Goal: Information Seeking & Learning: Learn about a topic

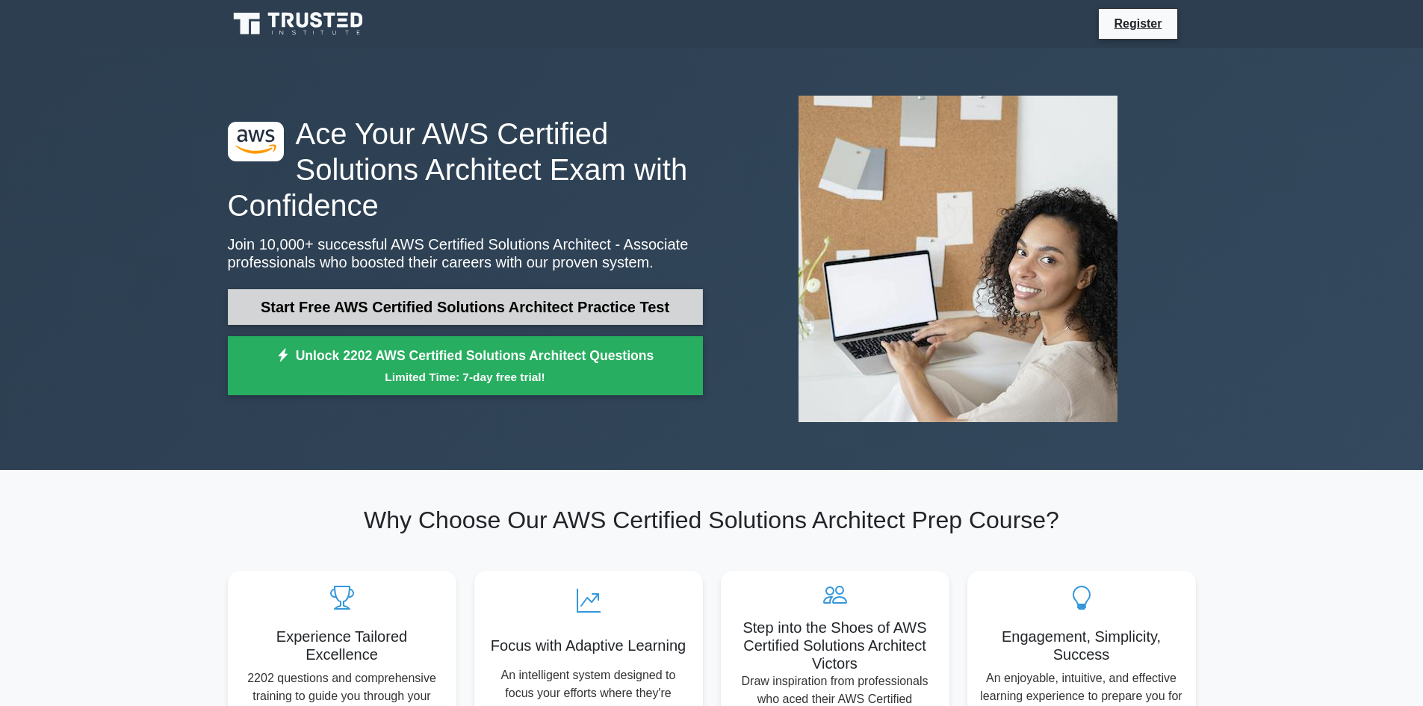
click at [455, 311] on link "Start Free AWS Certified Solutions Architect Practice Test" at bounding box center [465, 307] width 475 height 36
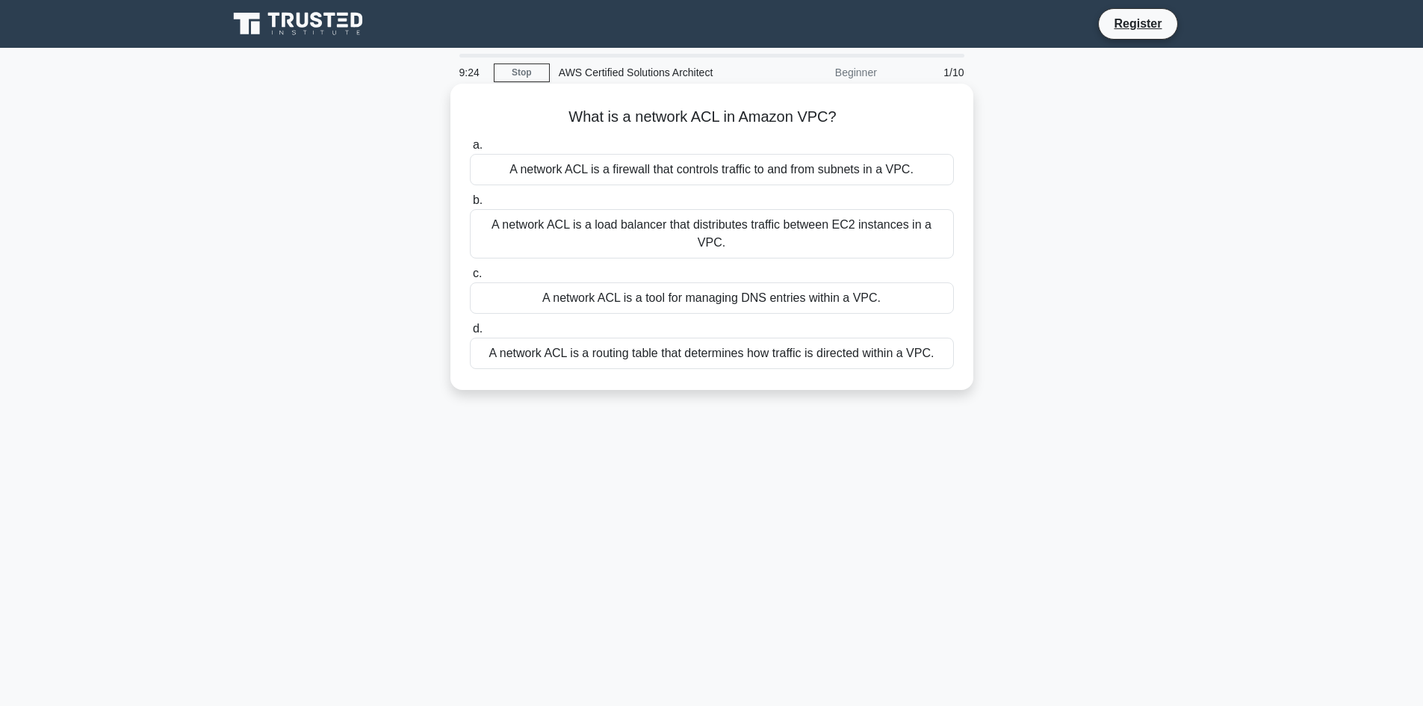
click at [638, 170] on div "A network ACL is a firewall that controls traffic to and from subnets in a VPC." at bounding box center [712, 169] width 484 height 31
click at [470, 150] on input "a. A network ACL is a firewall that controls traffic to and from subnets in a V…" at bounding box center [470, 145] width 0 height 10
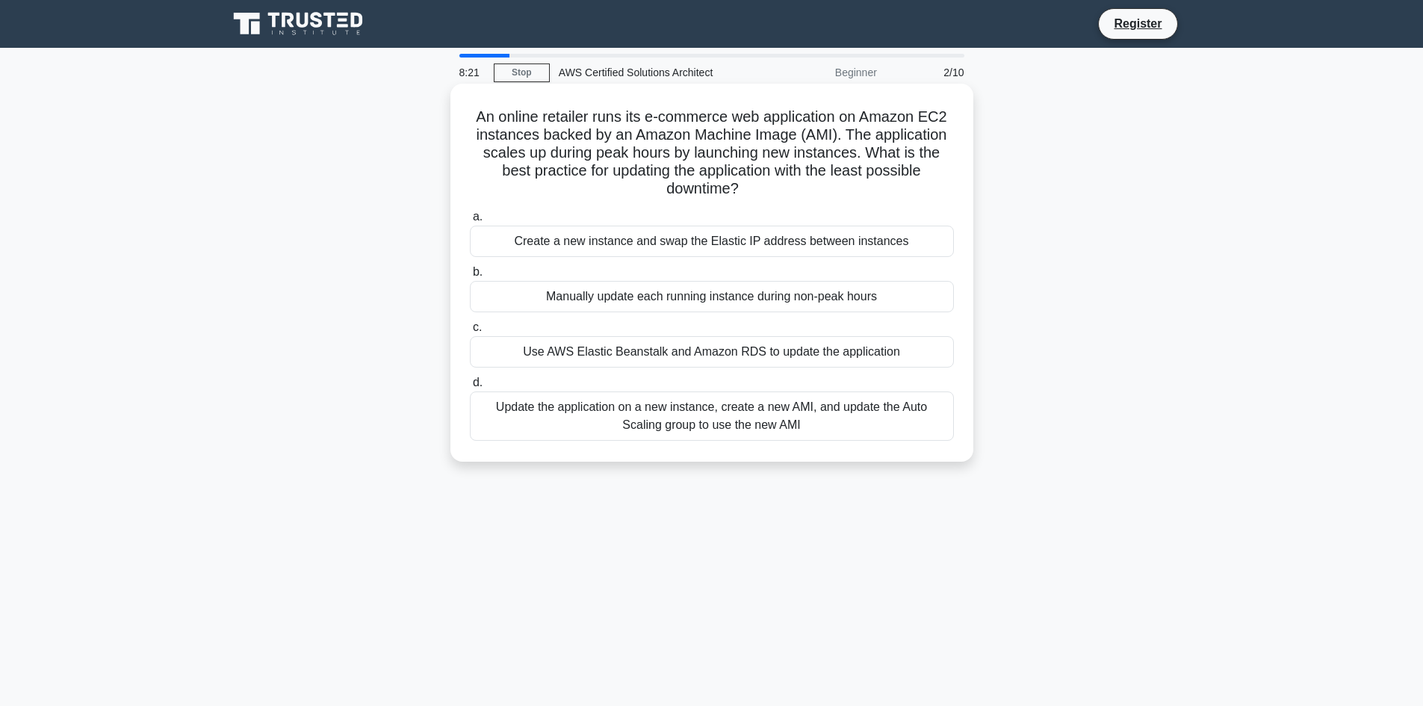
click at [772, 248] on div "Create a new instance and swap the Elastic IP address between instances" at bounding box center [712, 241] width 484 height 31
click at [470, 222] on input "a. Create a new instance and swap the Elastic IP address between instances" at bounding box center [470, 217] width 0 height 10
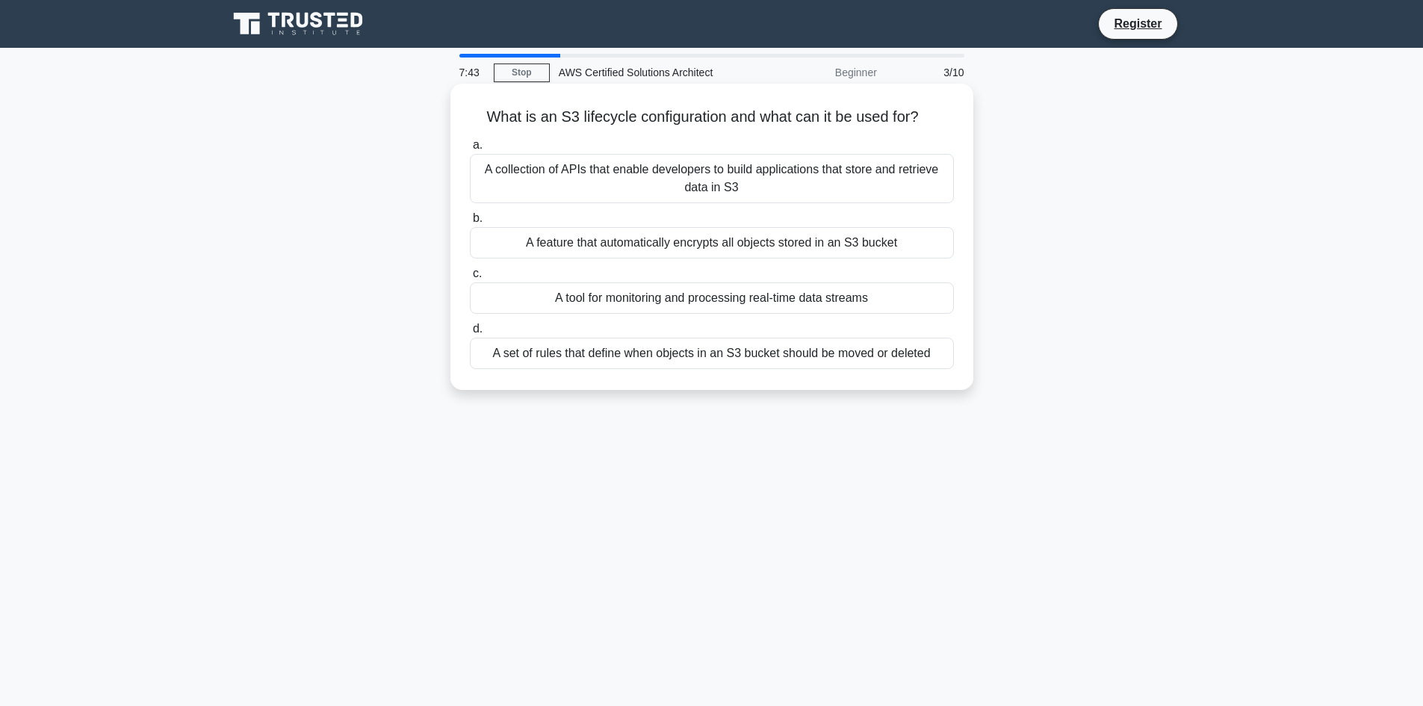
click at [697, 355] on div "A set of rules that define when objects in an S3 bucket should be moved or dele…" at bounding box center [712, 353] width 484 height 31
click at [470, 334] on input "d. A set of rules that define when objects in an S3 bucket should be moved or d…" at bounding box center [470, 329] width 0 height 10
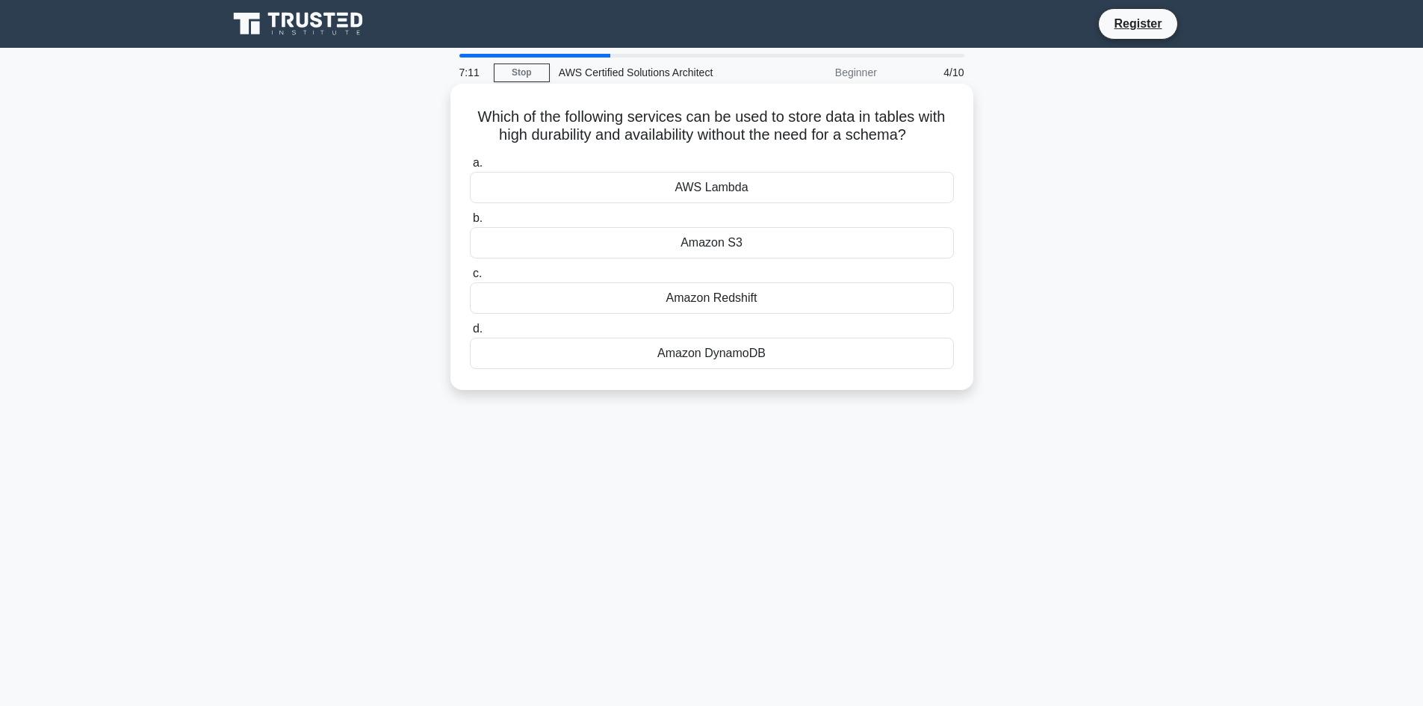
click at [702, 359] on div "Amazon DynamoDB" at bounding box center [712, 353] width 484 height 31
click at [470, 334] on input "d. Amazon DynamoDB" at bounding box center [470, 329] width 0 height 10
click at [754, 247] on div "AWS CloudFormation" at bounding box center [712, 242] width 484 height 31
click at [470, 223] on input "b. AWS CloudFormation" at bounding box center [470, 219] width 0 height 10
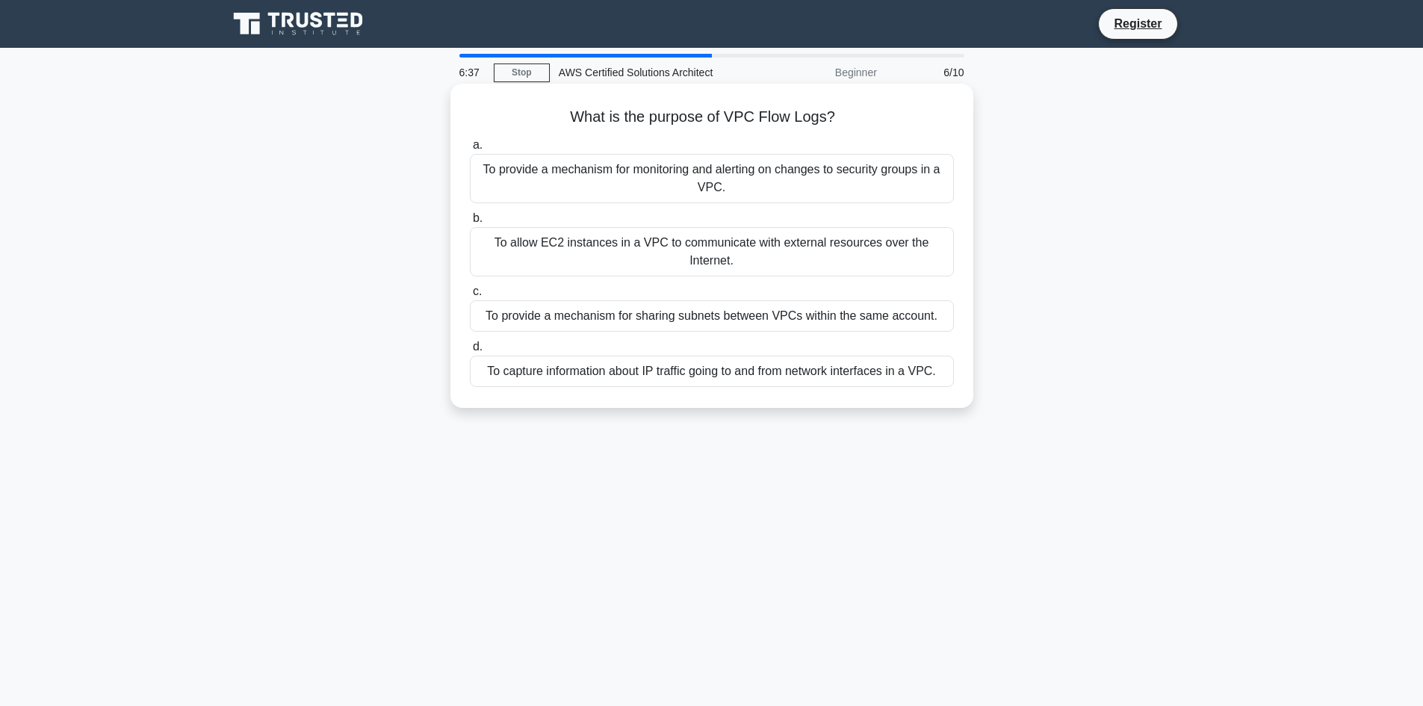
click at [707, 377] on div "To capture information about IP traffic going to and from network interfaces in…" at bounding box center [712, 371] width 484 height 31
click at [470, 352] on input "d. To capture information about IP traffic going to and from network interfaces…" at bounding box center [470, 347] width 0 height 10
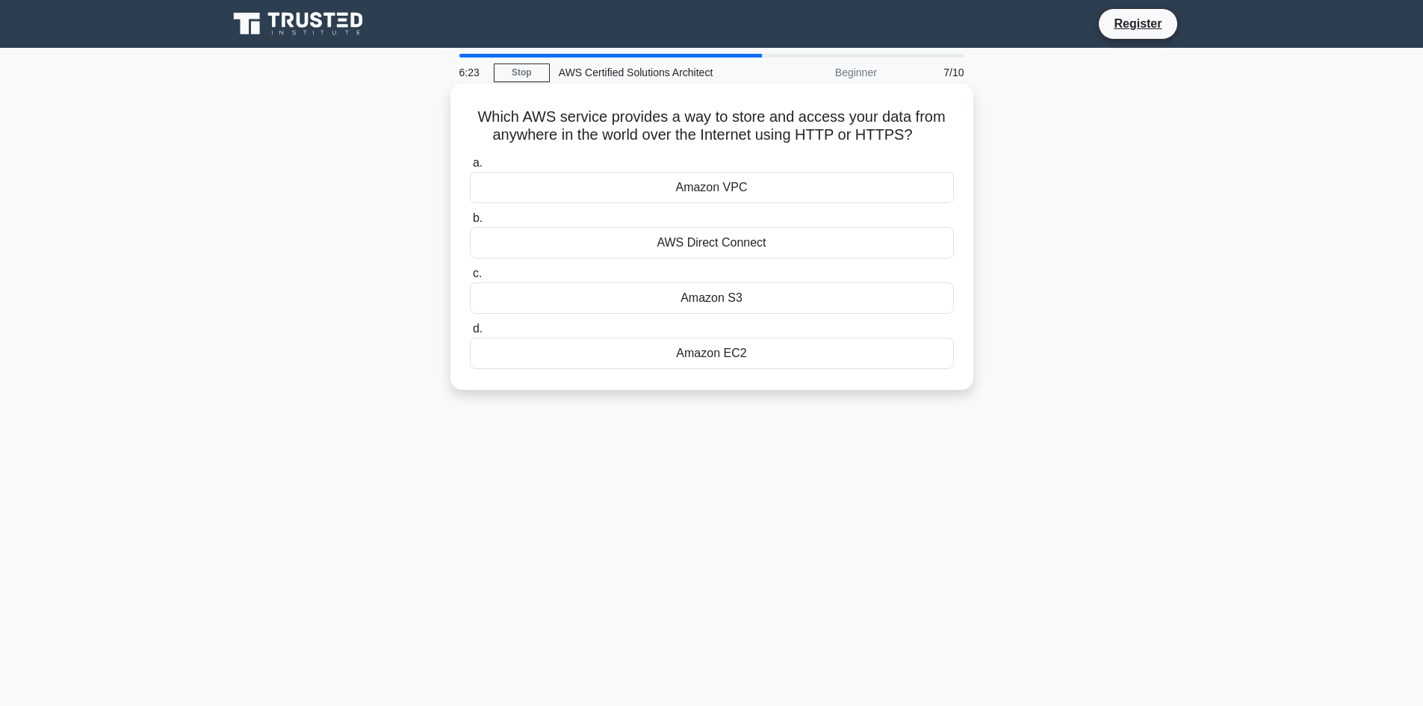
click at [766, 308] on div "Amazon S3" at bounding box center [712, 297] width 484 height 31
click at [470, 279] on input "c. Amazon S3" at bounding box center [470, 274] width 0 height 10
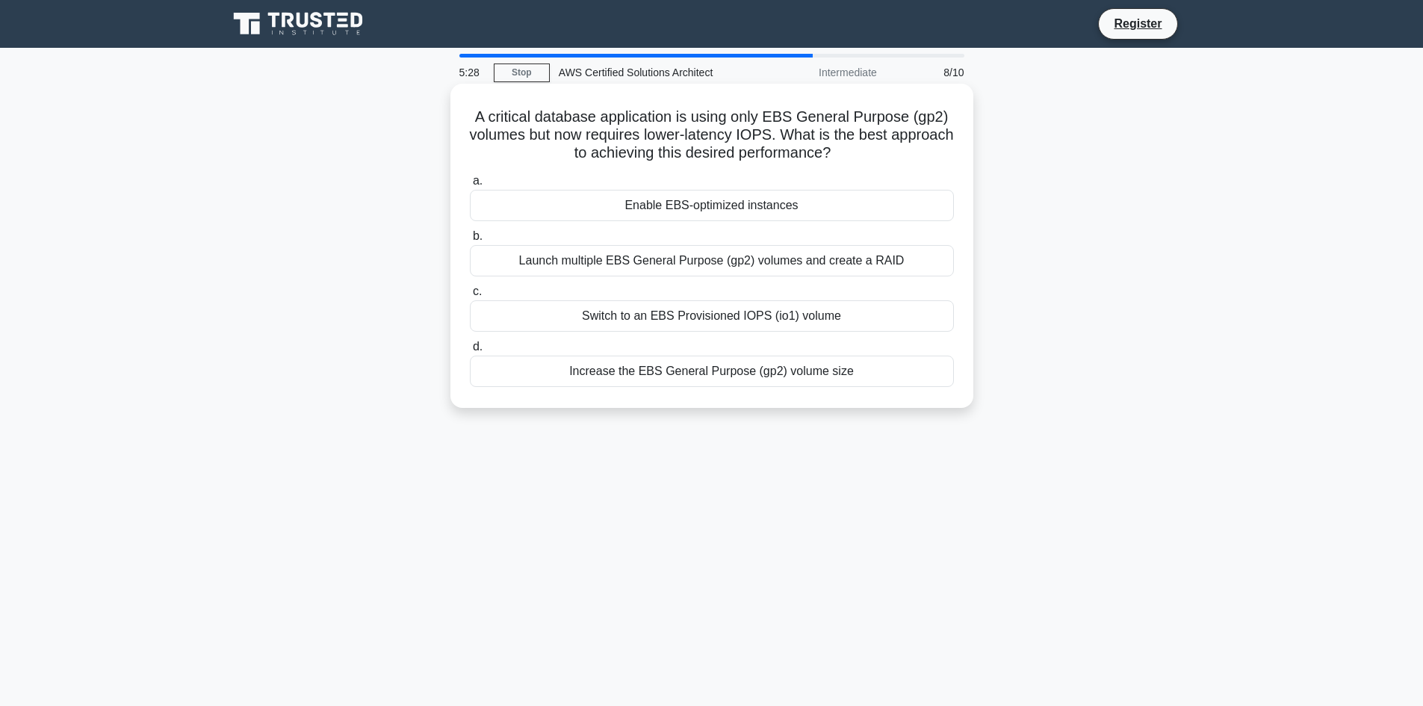
click at [634, 320] on div "Switch to an EBS Provisioned IOPS (io1) volume" at bounding box center [712, 315] width 484 height 31
click at [470, 297] on input "c. Switch to an EBS Provisioned IOPS (io1) volume" at bounding box center [470, 292] width 0 height 10
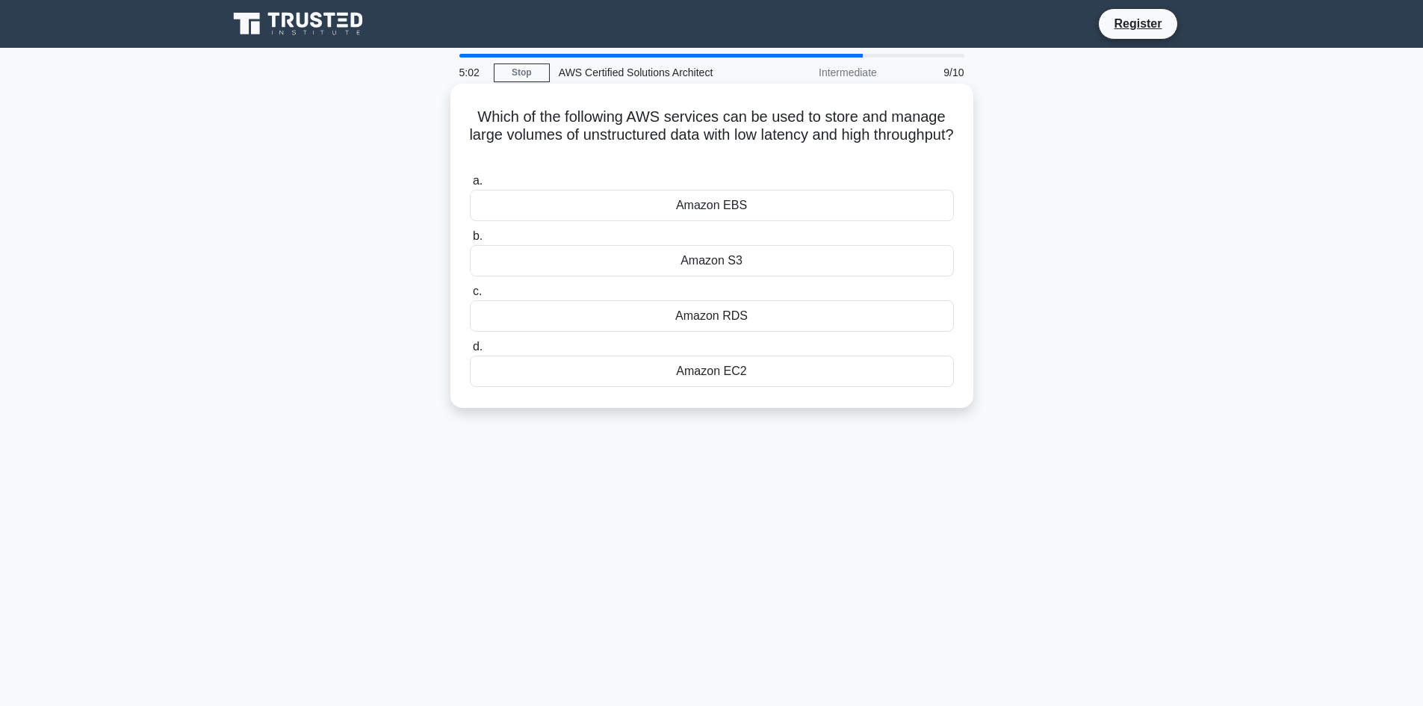
click at [756, 207] on div "Amazon EBS" at bounding box center [712, 205] width 484 height 31
click at [470, 186] on input "a. Amazon EBS" at bounding box center [470, 181] width 0 height 10
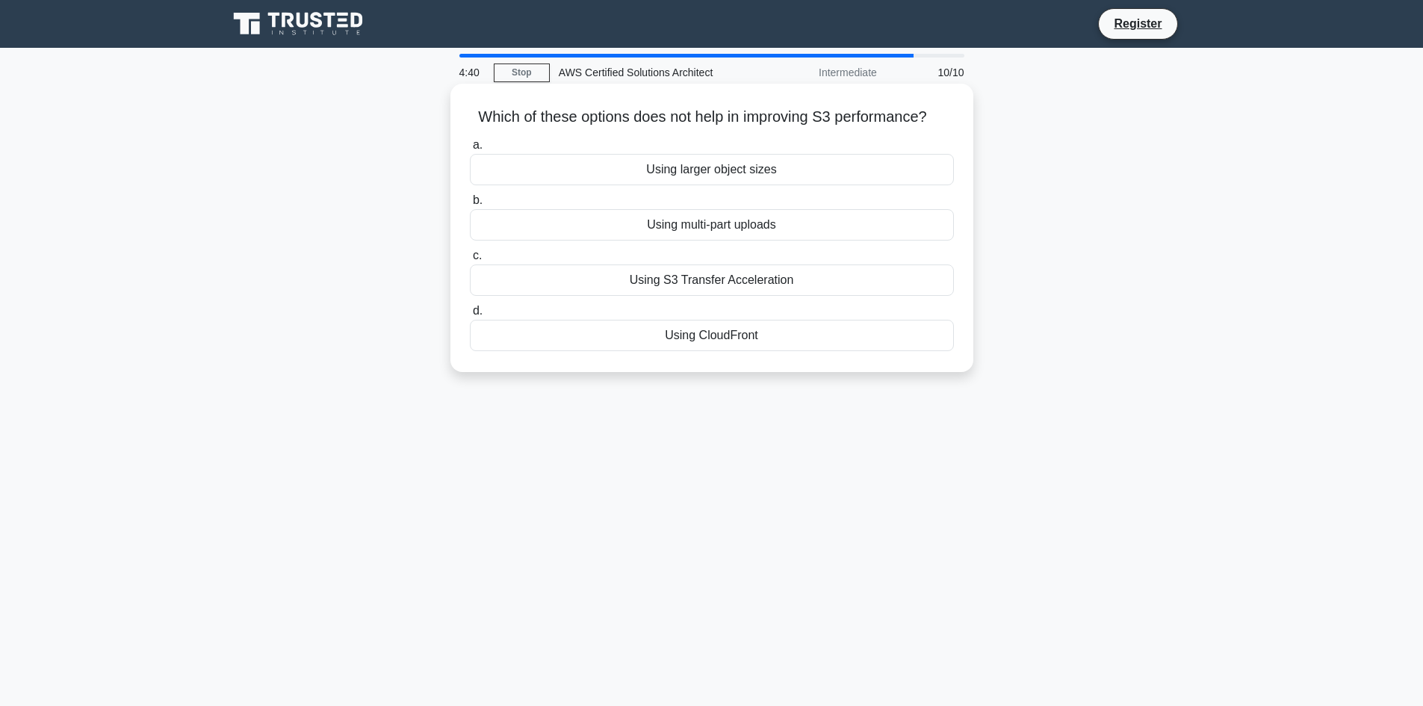
click at [715, 180] on div "Using larger object sizes" at bounding box center [712, 169] width 484 height 31
click at [470, 150] on input "a. Using larger object sizes" at bounding box center [470, 145] width 0 height 10
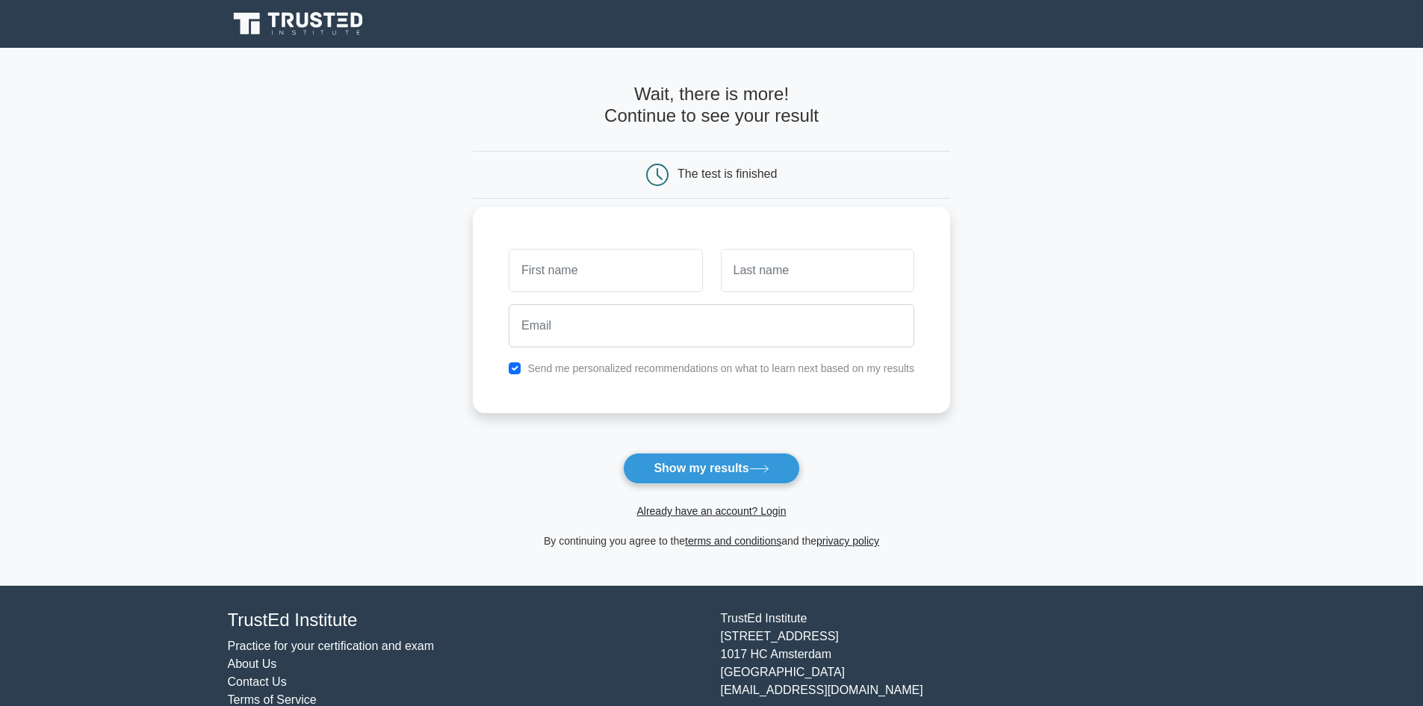
click at [634, 282] on input "text" at bounding box center [605, 270] width 193 height 43
click at [634, 281] on input "text" at bounding box center [605, 270] width 193 height 43
type input "Anurodh"
type input "Dubey"
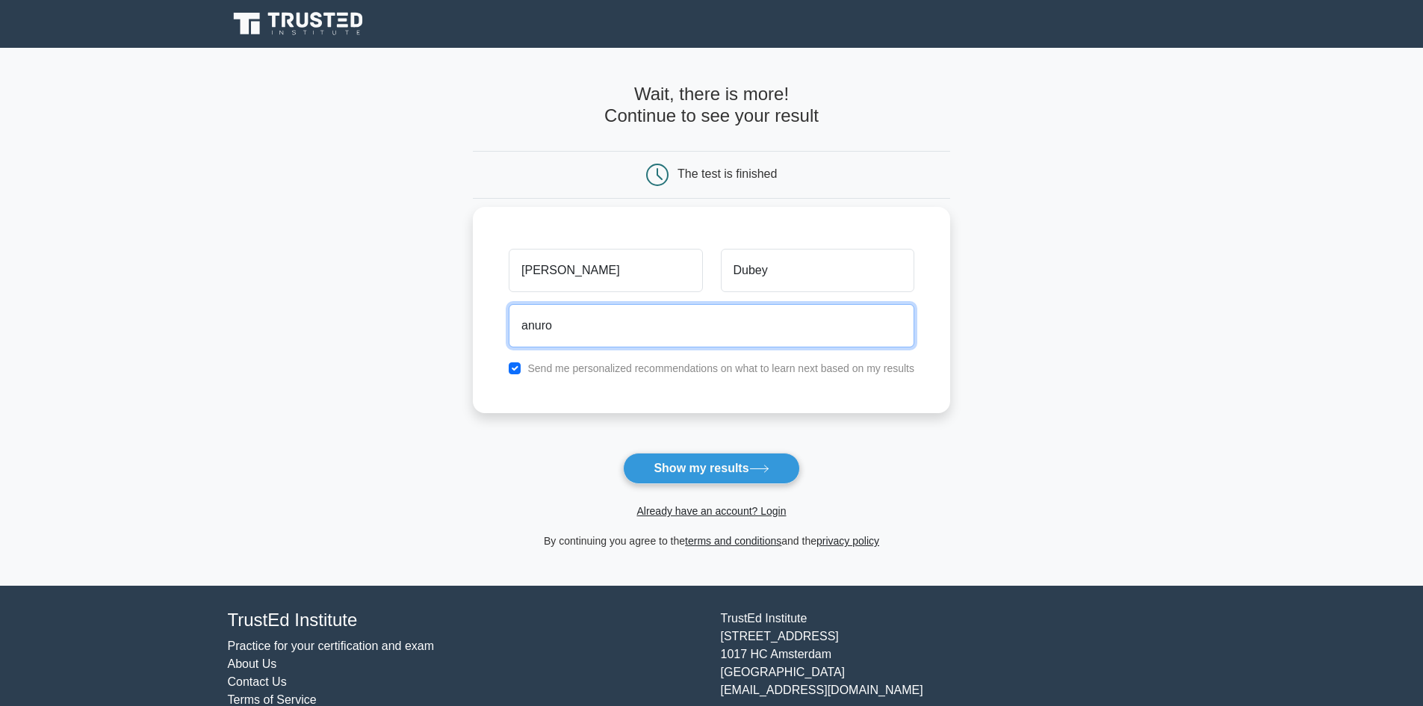
type input "anurodhdubey06@gmail.com"
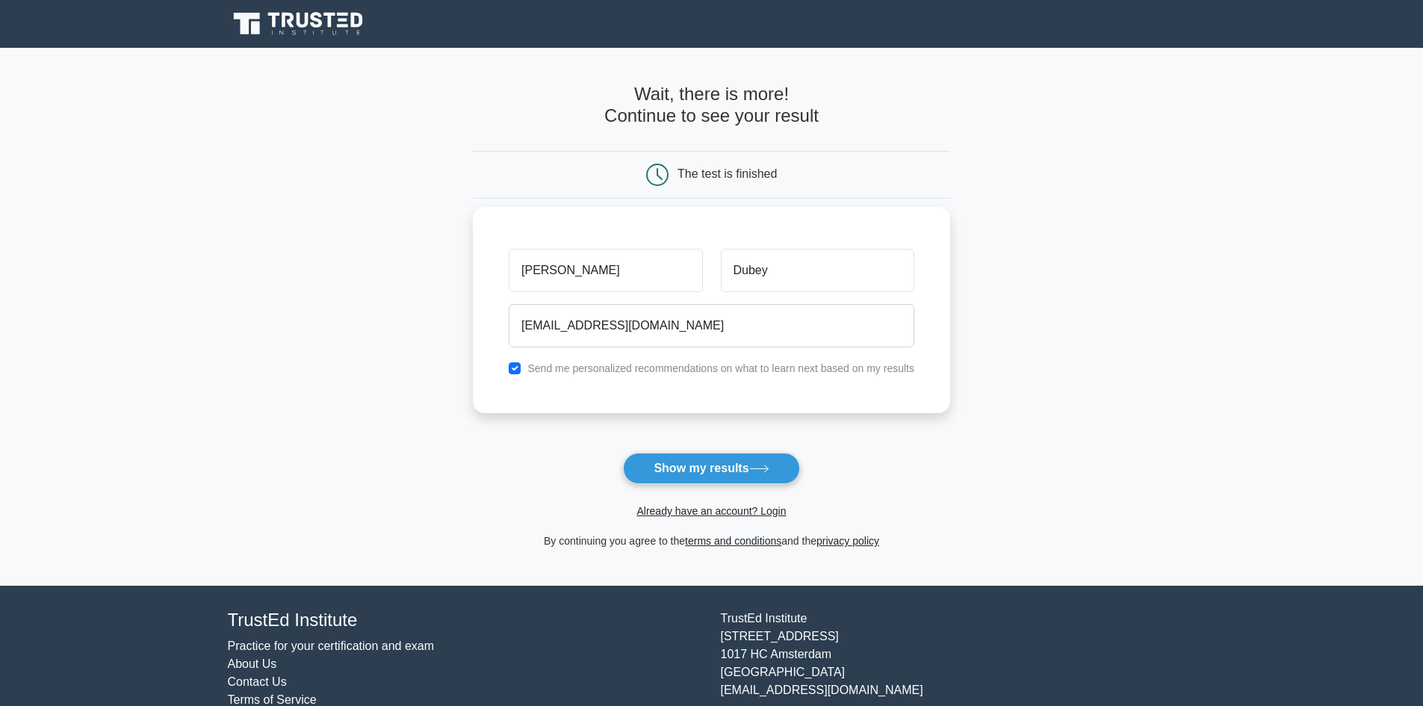
click at [659, 374] on label "Send me personalized recommendations on what to learn next based on my results" at bounding box center [720, 368] width 387 height 12
click at [510, 375] on div "Send me personalized recommendations on what to learn next based on my results" at bounding box center [712, 368] width 424 height 18
click at [512, 372] on input "checkbox" at bounding box center [515, 368] width 12 height 12
checkbox input "false"
click at [671, 462] on button "Show my results" at bounding box center [711, 468] width 176 height 31
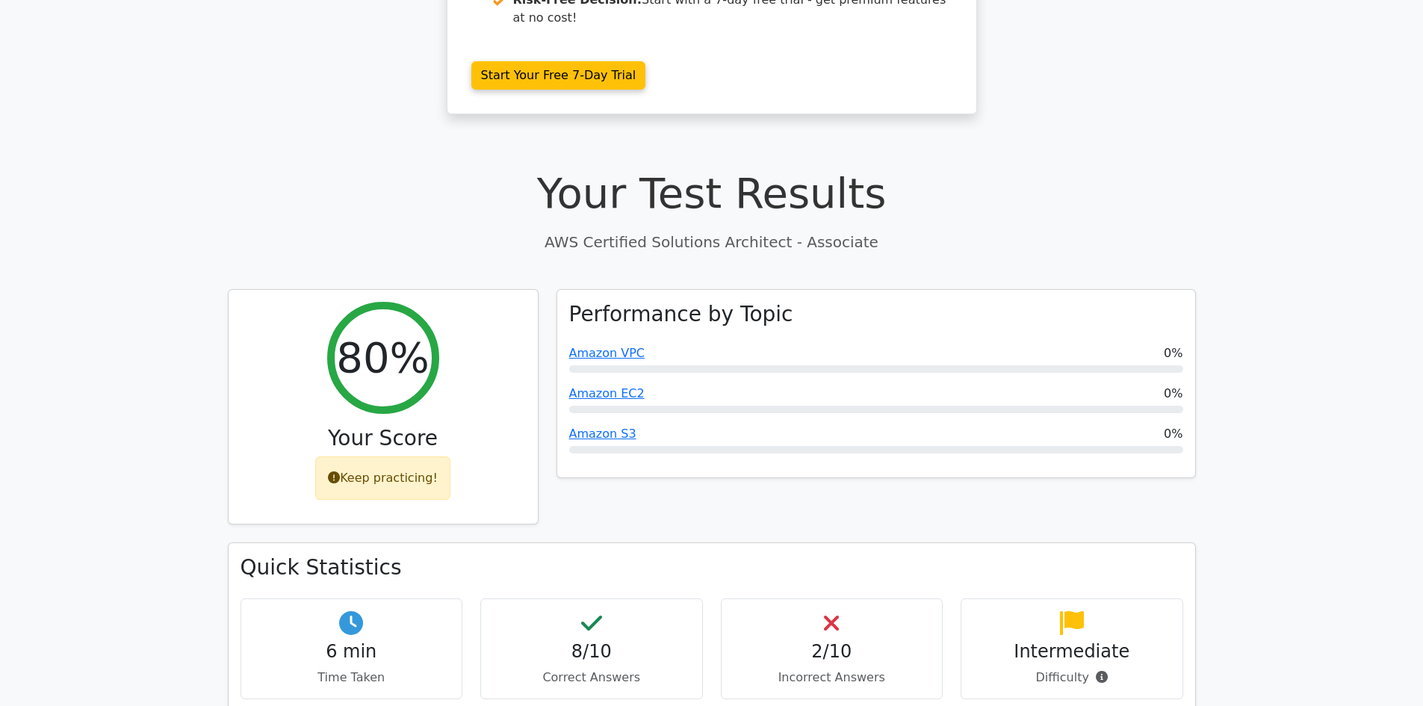
scroll to position [373, 0]
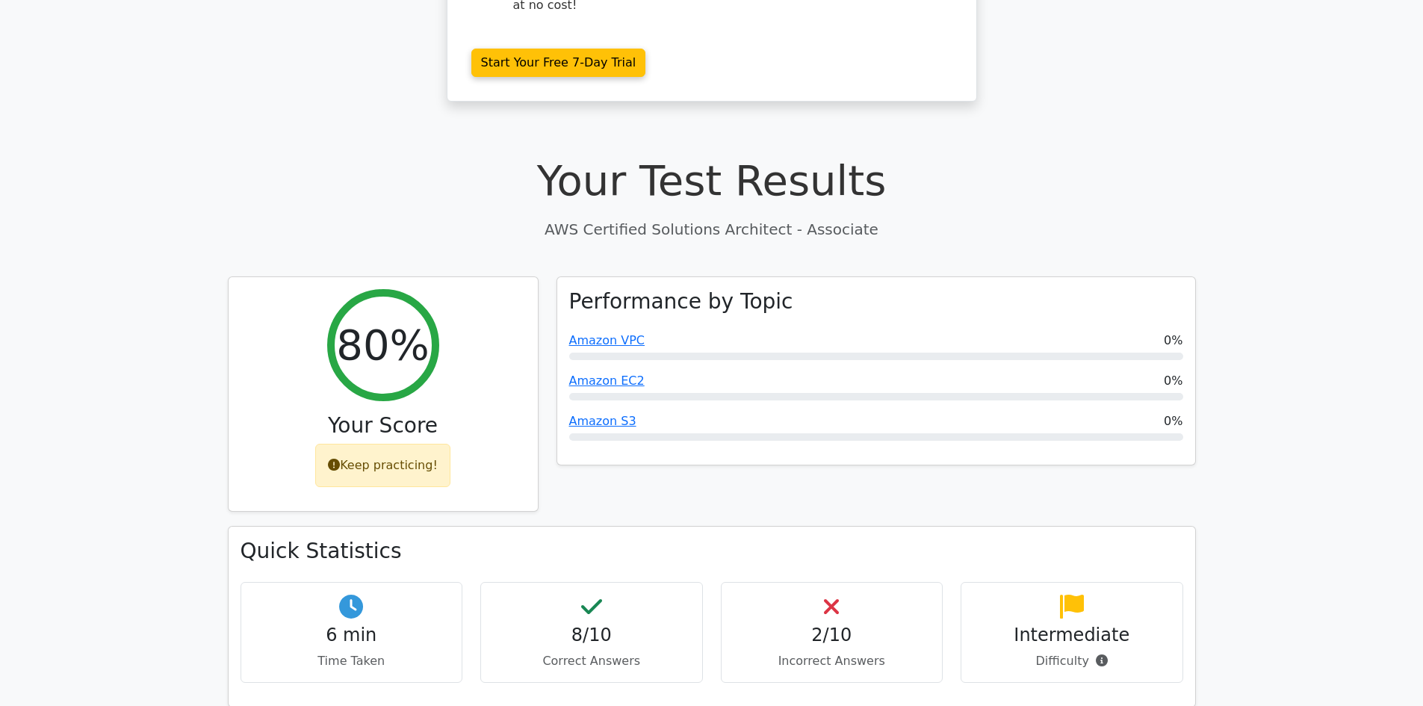
click at [834, 595] on icon at bounding box center [831, 607] width 15 height 24
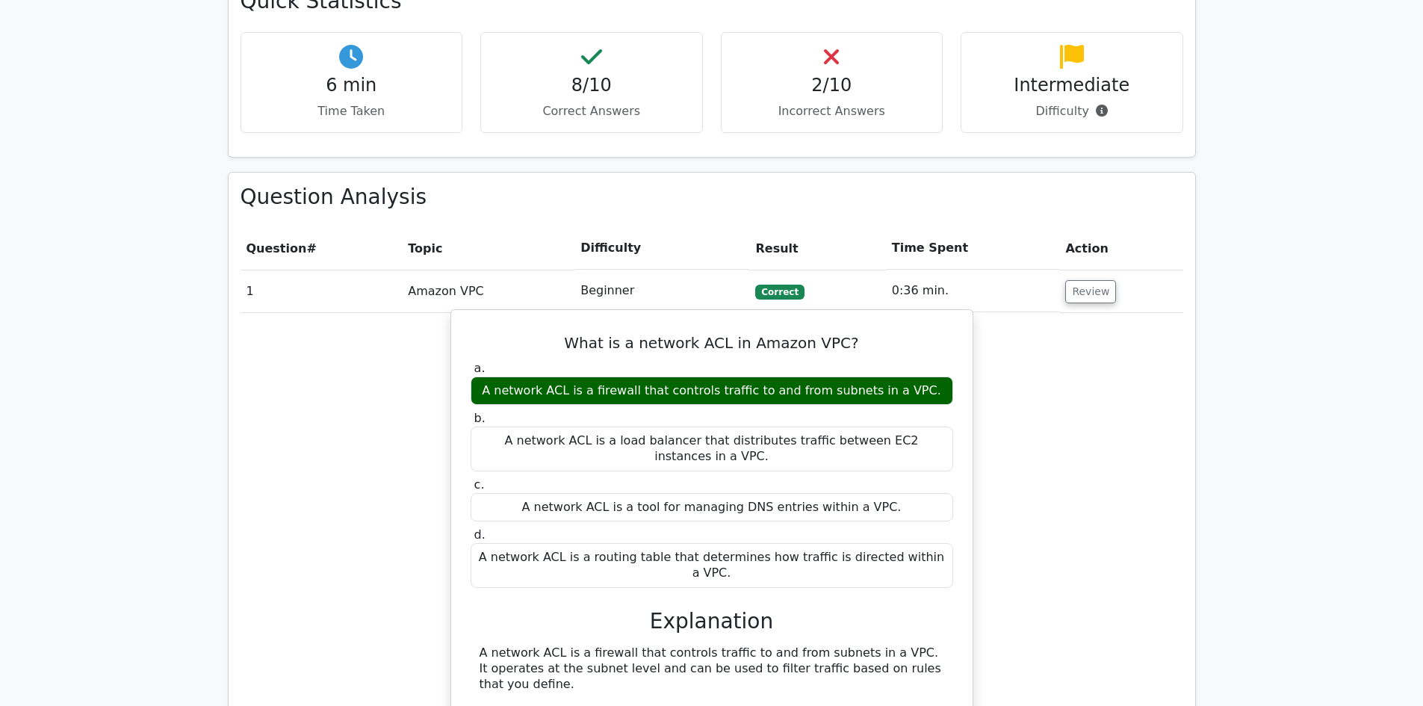
scroll to position [1195, 0]
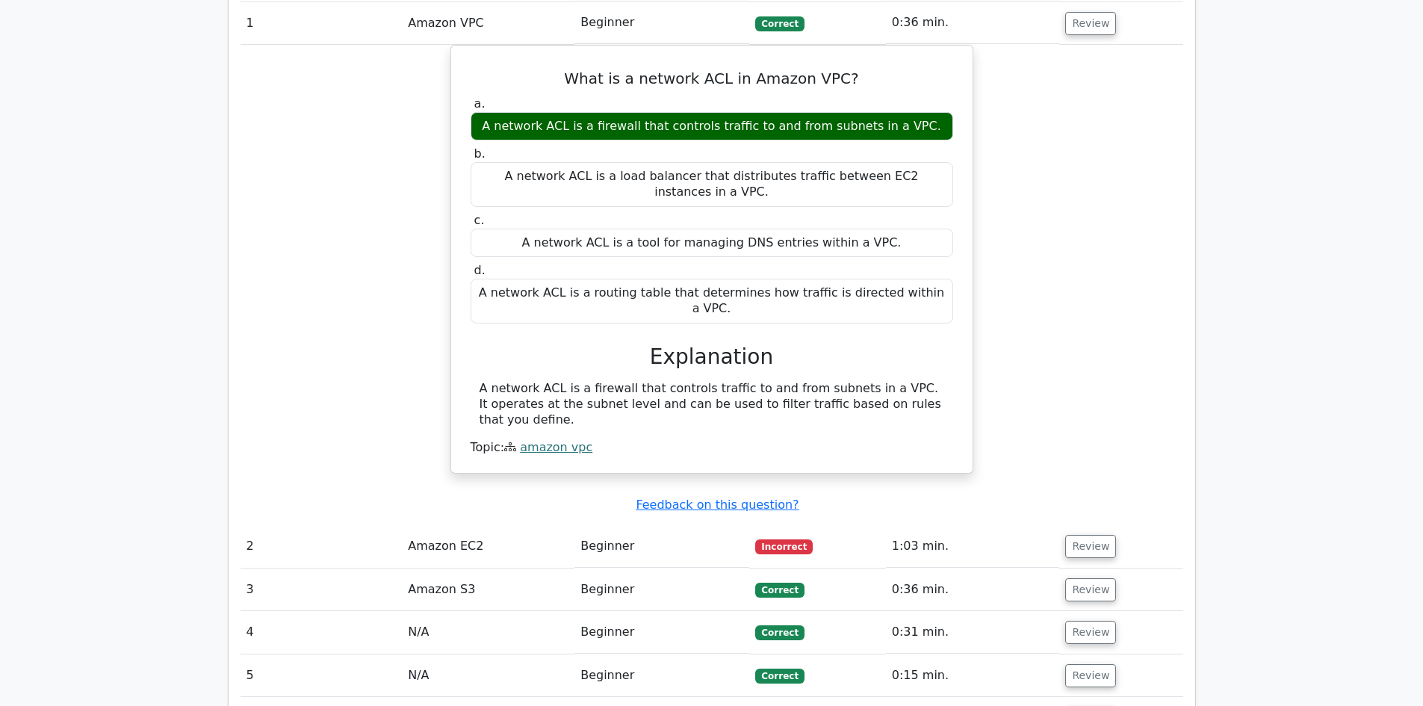
click at [433, 525] on td "Amazon EC2" at bounding box center [488, 546] width 173 height 43
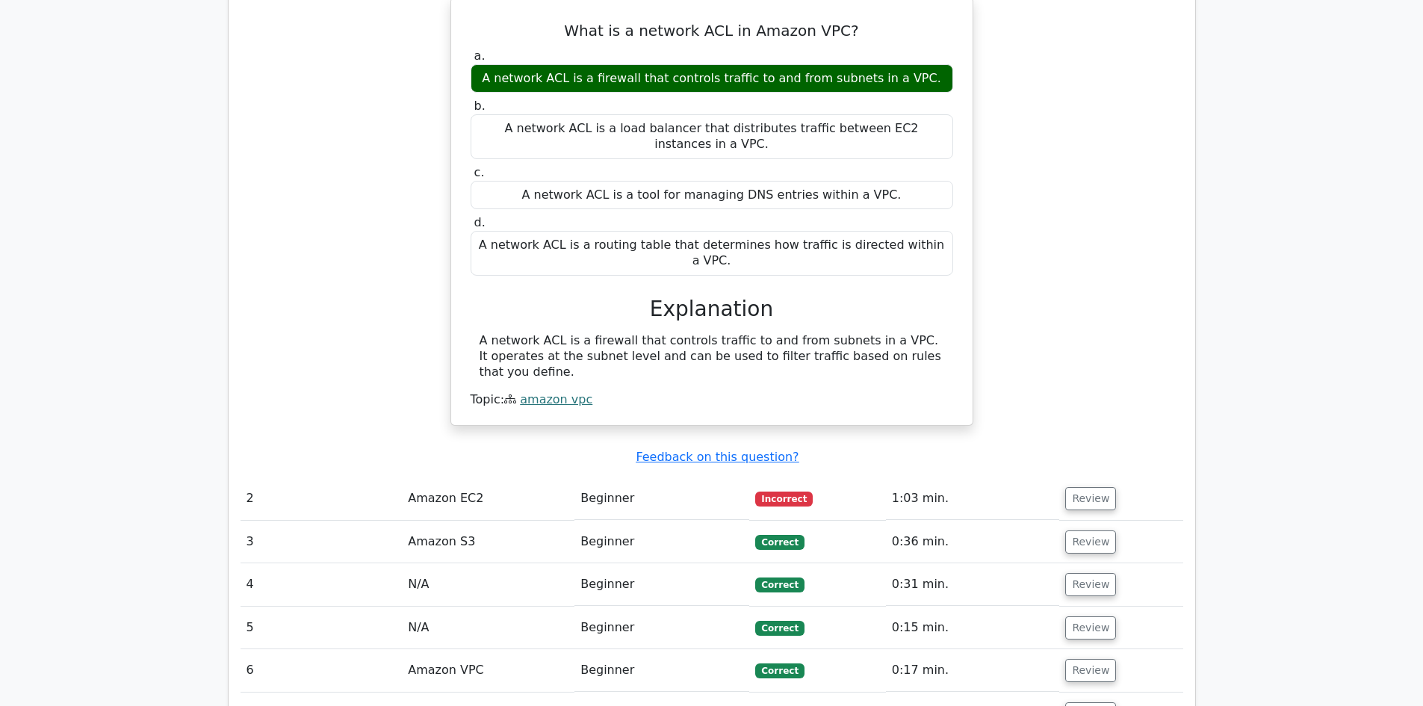
scroll to position [1344, 0]
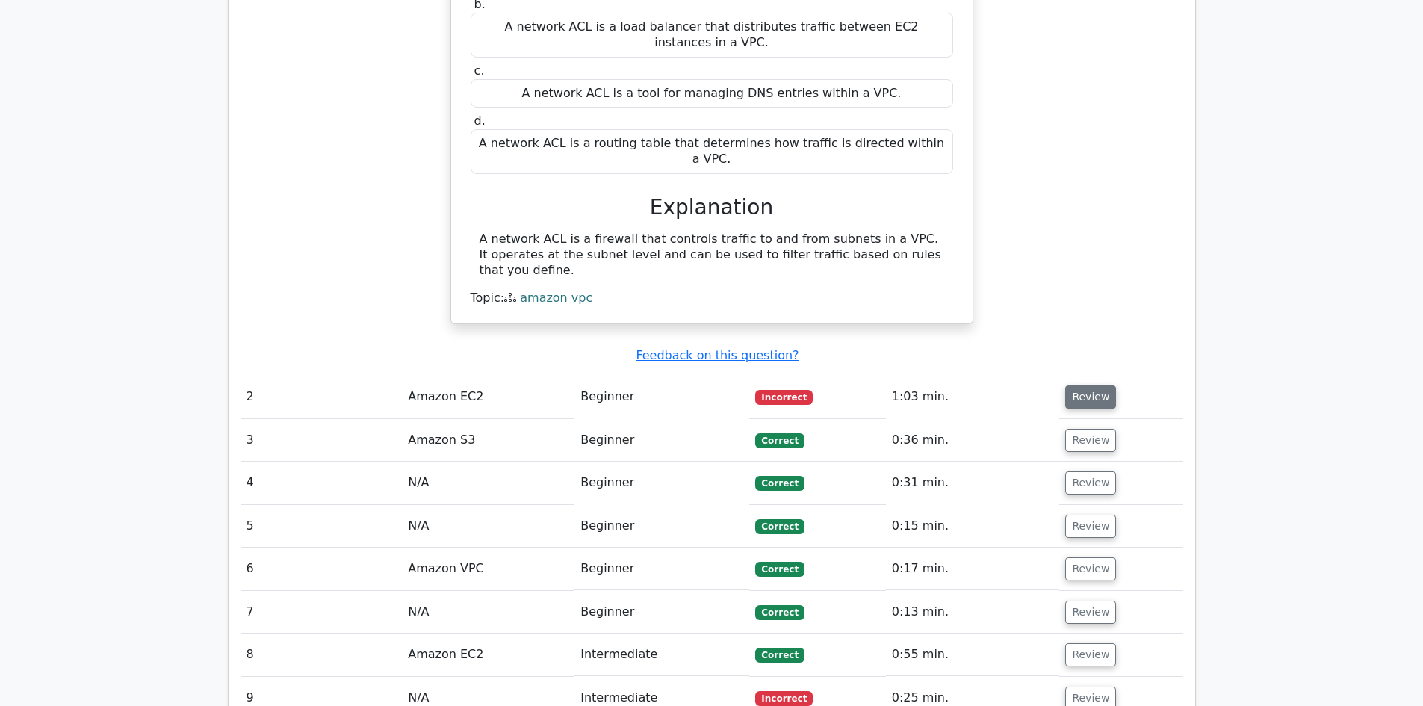
click at [1088, 385] on button "Review" at bounding box center [1090, 396] width 51 height 23
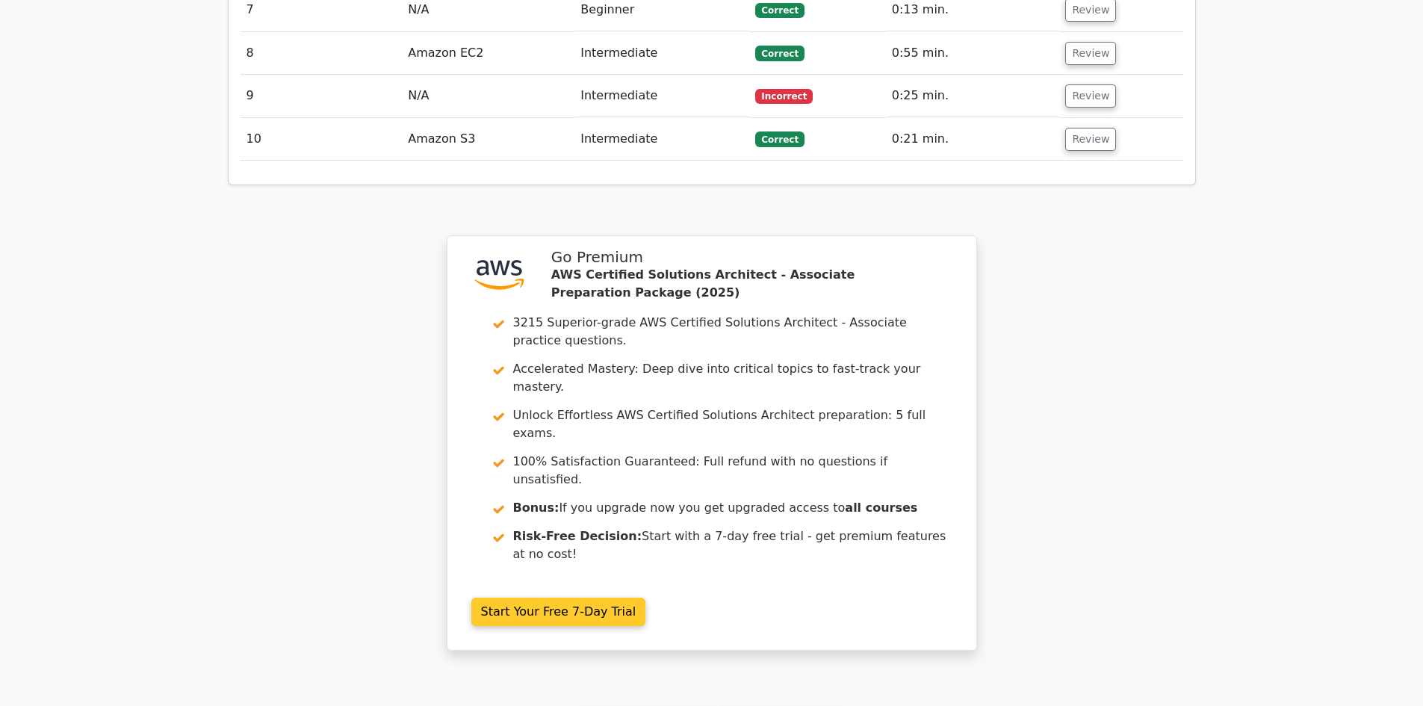
scroll to position [2583, 0]
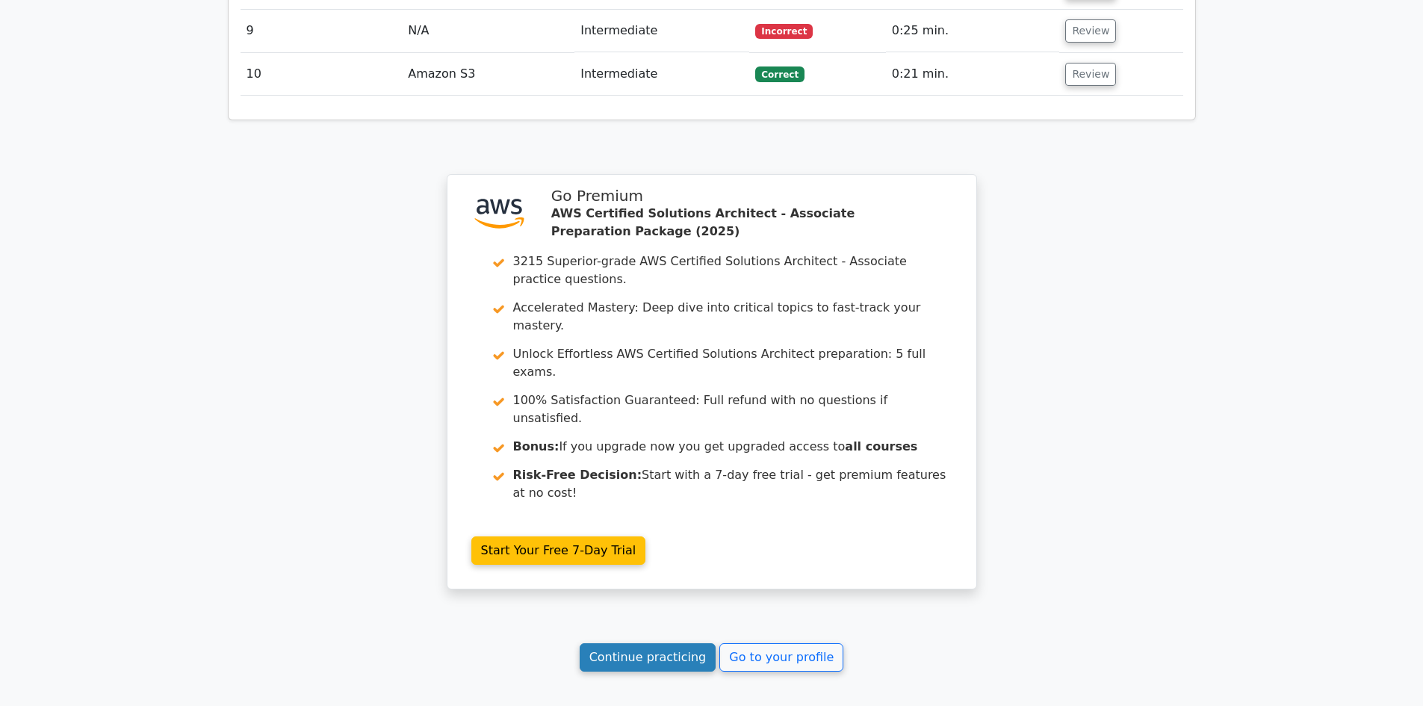
click at [668, 643] on link "Continue practicing" at bounding box center [648, 657] width 137 height 28
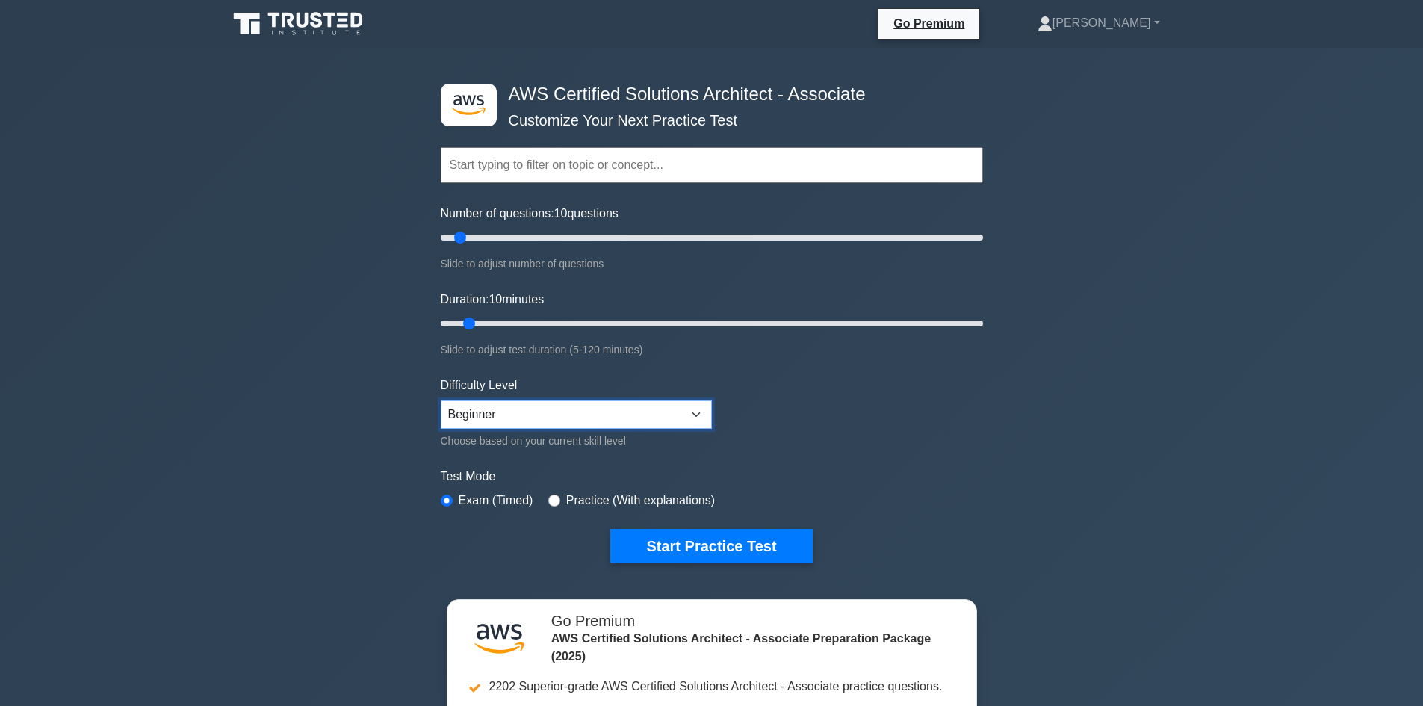
click at [627, 418] on select "Beginner Intermediate Expert" at bounding box center [576, 414] width 271 height 28
select select "intermediate"
click at [441, 400] on select "Beginner Intermediate Expert" at bounding box center [576, 414] width 271 height 28
click at [673, 539] on button "Start Practice Test" at bounding box center [711, 546] width 202 height 34
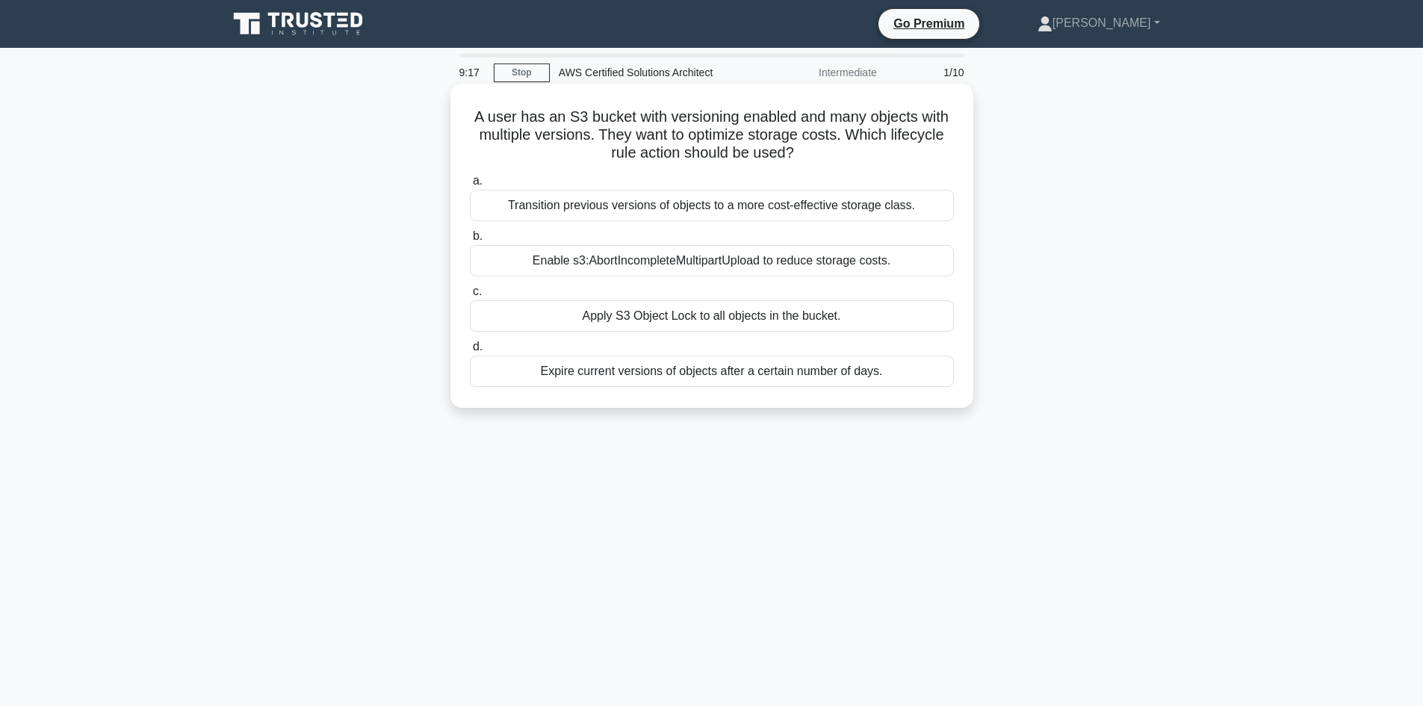
click at [650, 209] on div "Transition previous versions of objects to a more cost-effective storage class." at bounding box center [712, 205] width 484 height 31
click at [470, 186] on input "a. Transition previous versions of objects to a more cost-effective storage cla…" at bounding box center [470, 181] width 0 height 10
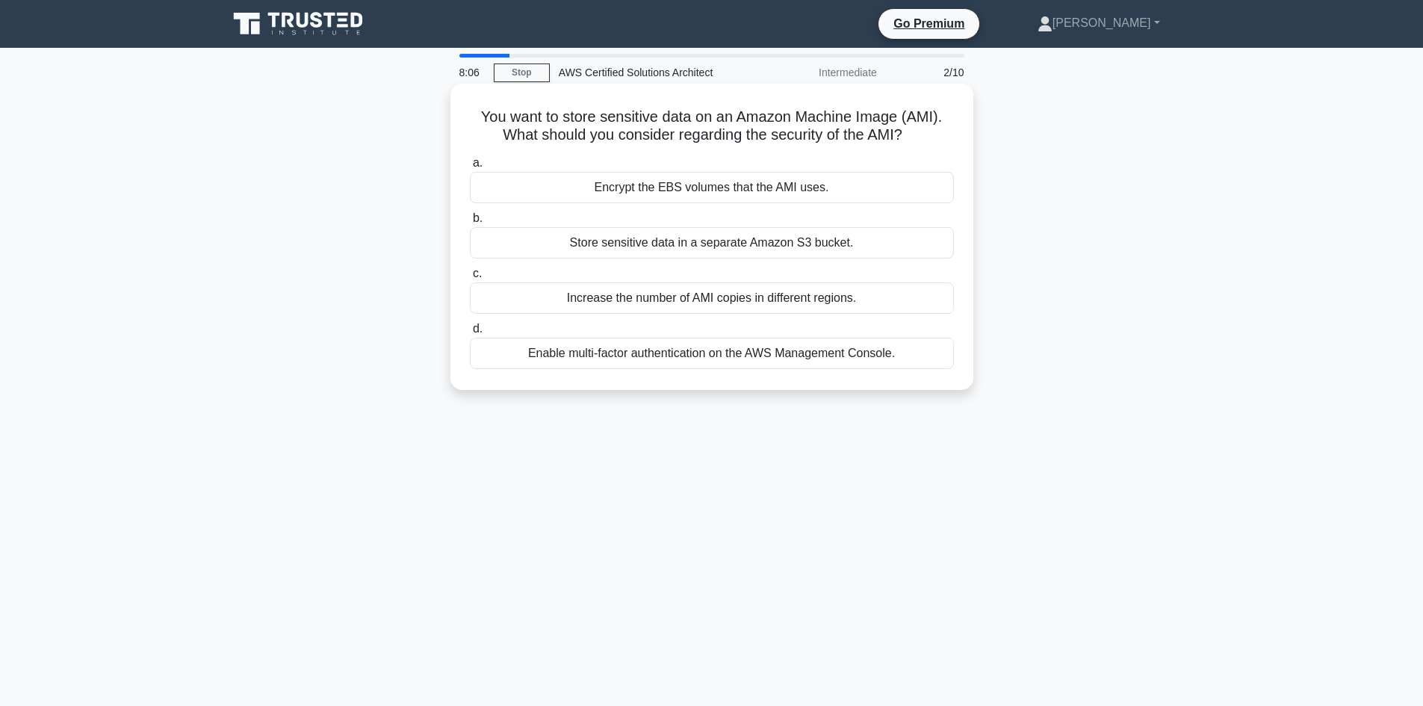
click at [659, 241] on div "Store sensitive data in a separate Amazon S3 bucket." at bounding box center [712, 242] width 484 height 31
click at [470, 223] on input "b. Store sensitive data in a separate Amazon S3 bucket." at bounding box center [470, 219] width 0 height 10
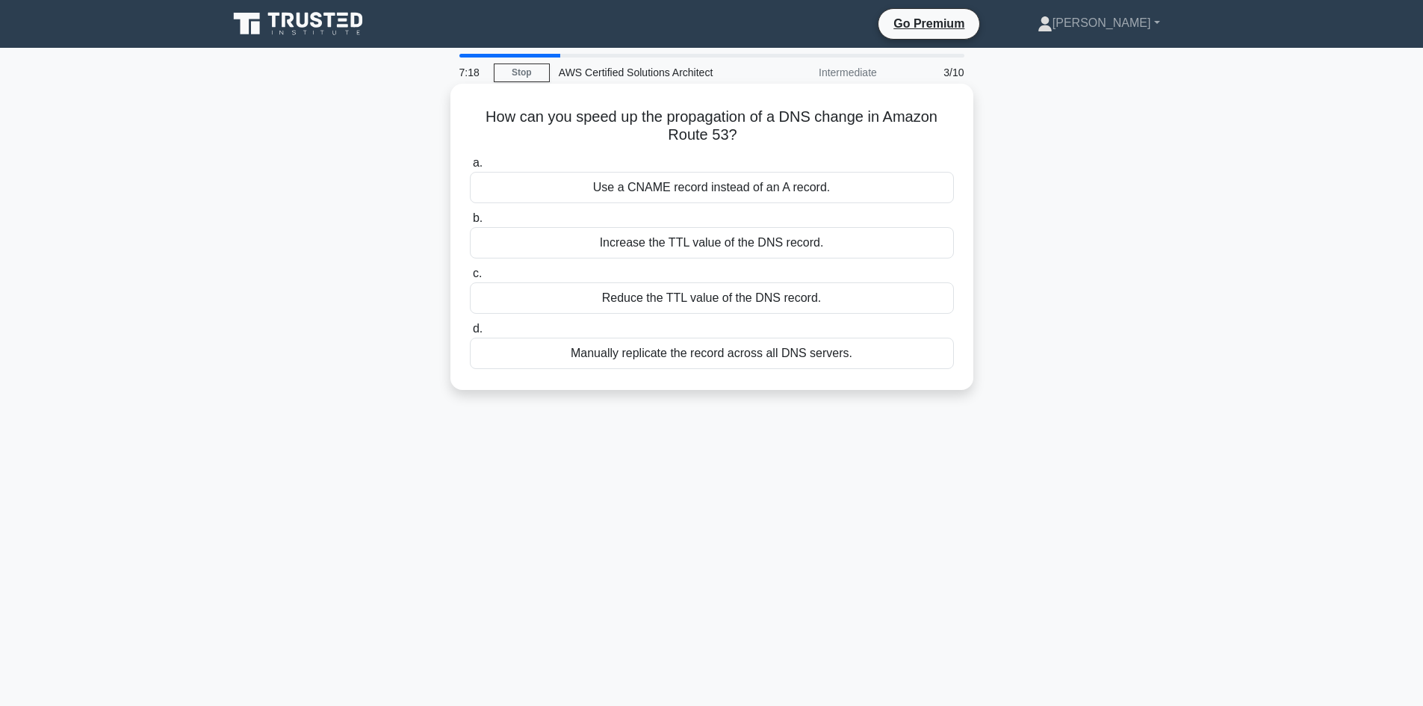
click at [747, 193] on div "Use a CNAME record instead of an A record." at bounding box center [712, 187] width 484 height 31
click at [470, 168] on input "a. Use a CNAME record instead of an A record." at bounding box center [470, 163] width 0 height 10
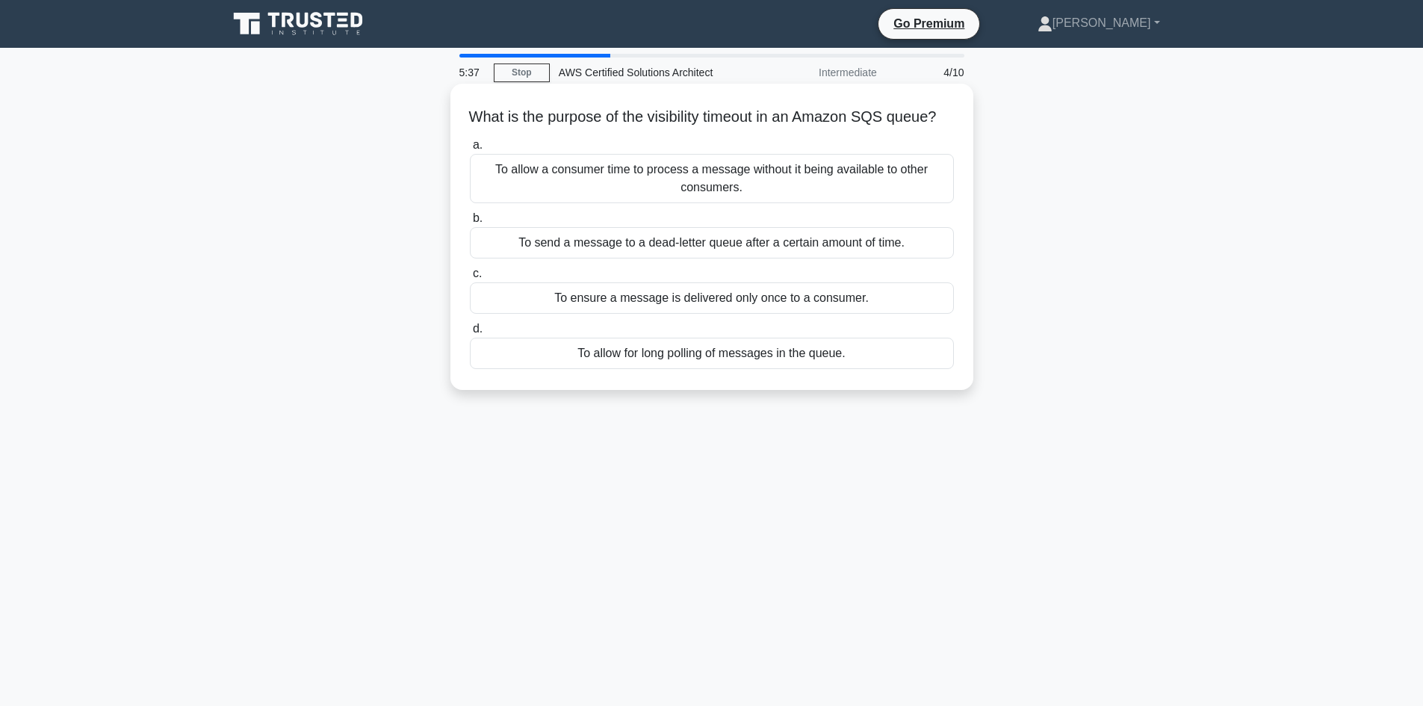
click at [720, 369] on div "To allow for long polling of messages in the queue." at bounding box center [712, 353] width 484 height 31
click at [470, 334] on input "d. To allow for long polling of messages in the queue." at bounding box center [470, 329] width 0 height 10
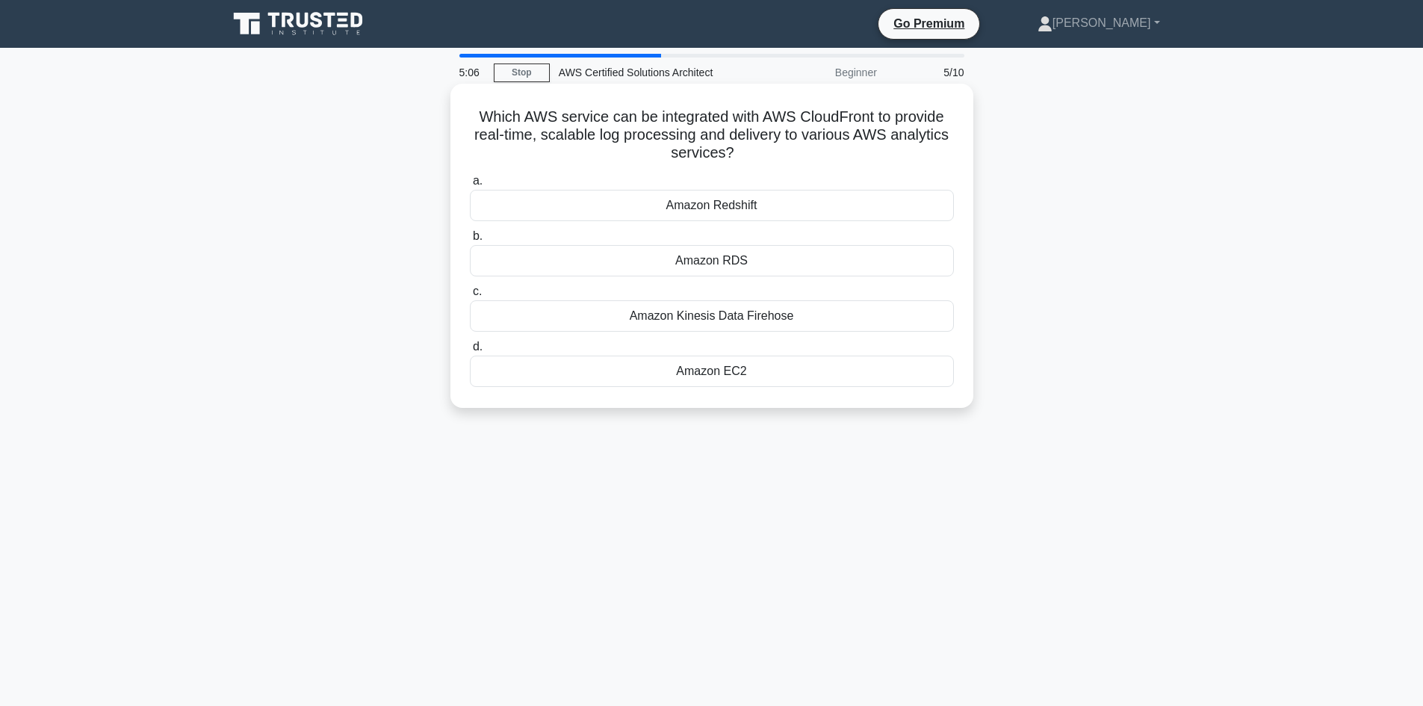
click at [705, 314] on div "Amazon Kinesis Data Firehose" at bounding box center [712, 315] width 484 height 31
click at [470, 297] on input "c. Amazon Kinesis Data Firehose" at bounding box center [470, 292] width 0 height 10
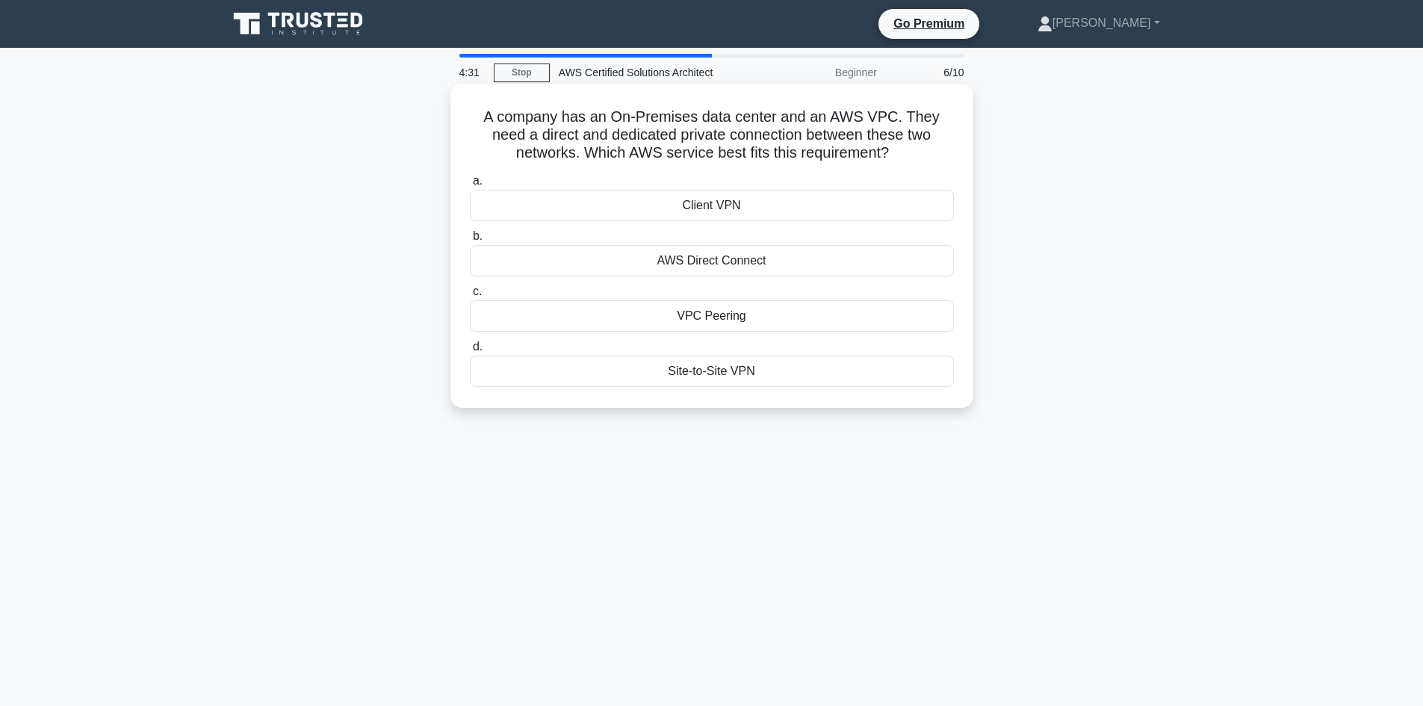
click at [754, 265] on div "AWS Direct Connect" at bounding box center [712, 260] width 484 height 31
click at [470, 241] on input "b. AWS Direct Connect" at bounding box center [470, 237] width 0 height 10
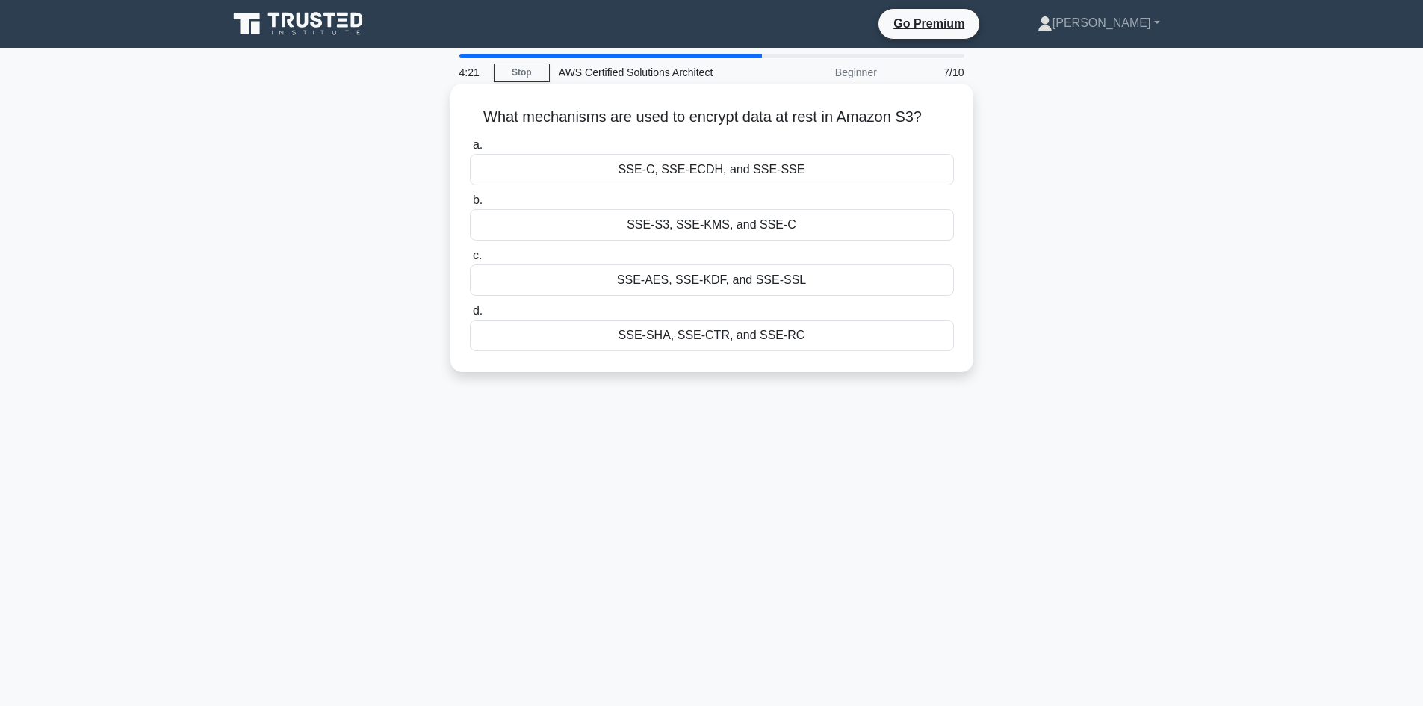
click at [747, 224] on div "SSE-S3, SSE-KMS, and SSE-C" at bounding box center [712, 224] width 484 height 31
click at [470, 205] on input "b. SSE-S3, SSE-KMS, and SSE-C" at bounding box center [470, 201] width 0 height 10
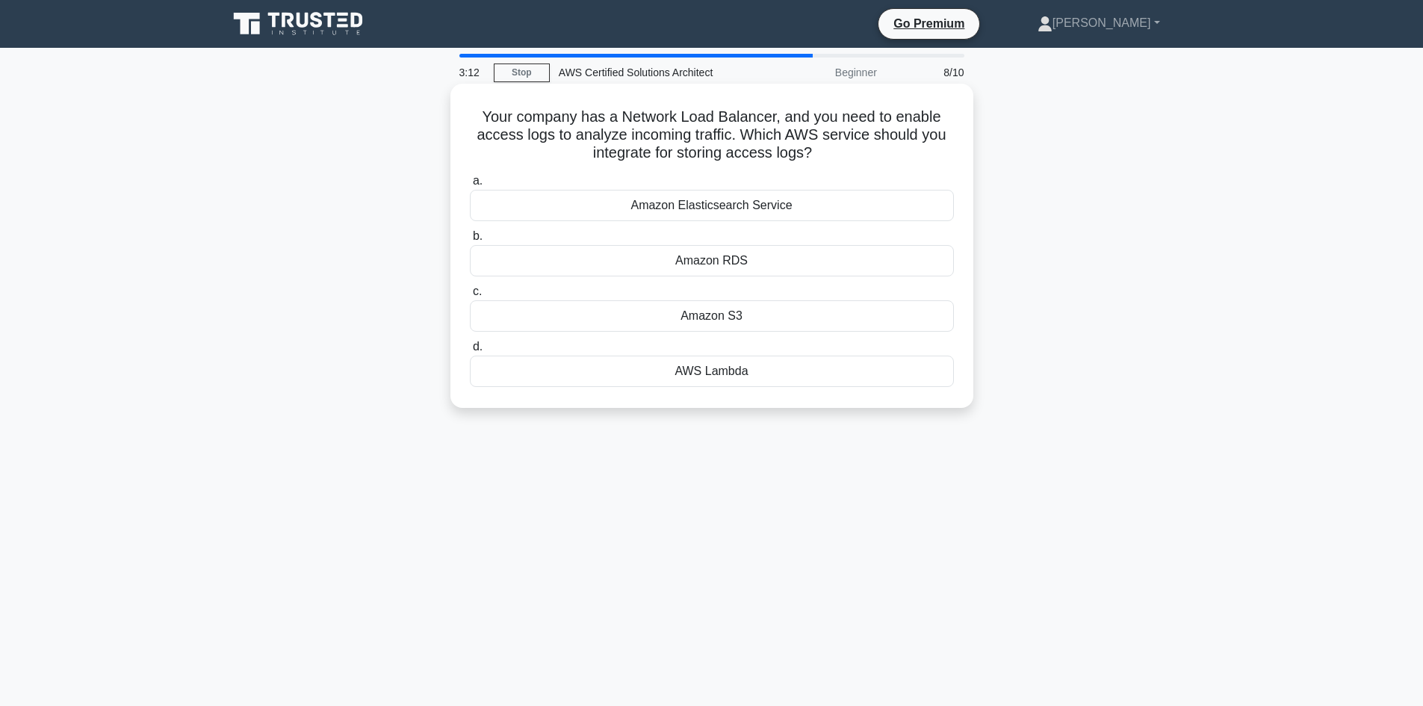
click at [730, 318] on div "Amazon S3" at bounding box center [712, 315] width 484 height 31
click at [470, 297] on input "c. Amazon S3" at bounding box center [470, 292] width 0 height 10
click at [756, 211] on div "S3 Object Tagging" at bounding box center [712, 205] width 484 height 31
click at [470, 186] on input "a. S3 Object Tagging" at bounding box center [470, 181] width 0 height 10
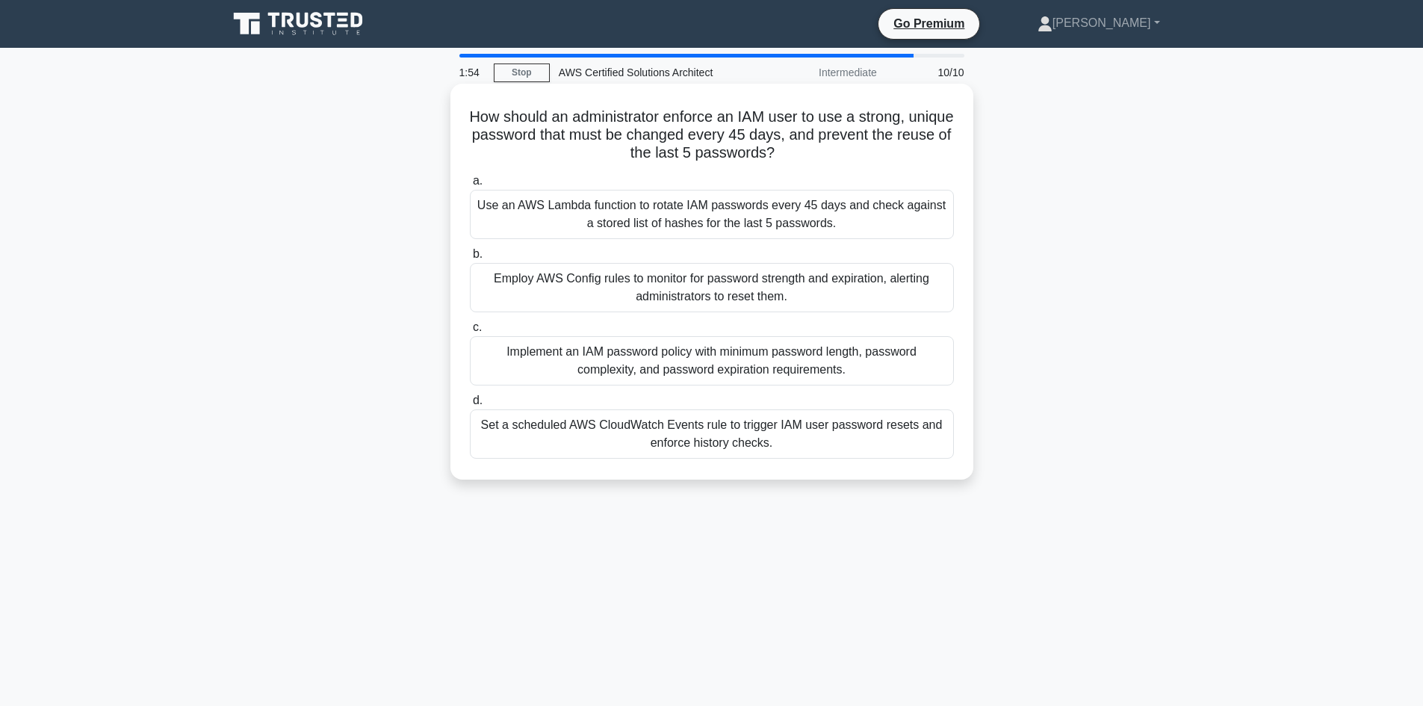
click at [763, 369] on div "Implement an IAM password policy with minimum password length, password complex…" at bounding box center [712, 360] width 484 height 49
click at [470, 332] on input "c. Implement an IAM password policy with minimum password length, password comp…" at bounding box center [470, 328] width 0 height 10
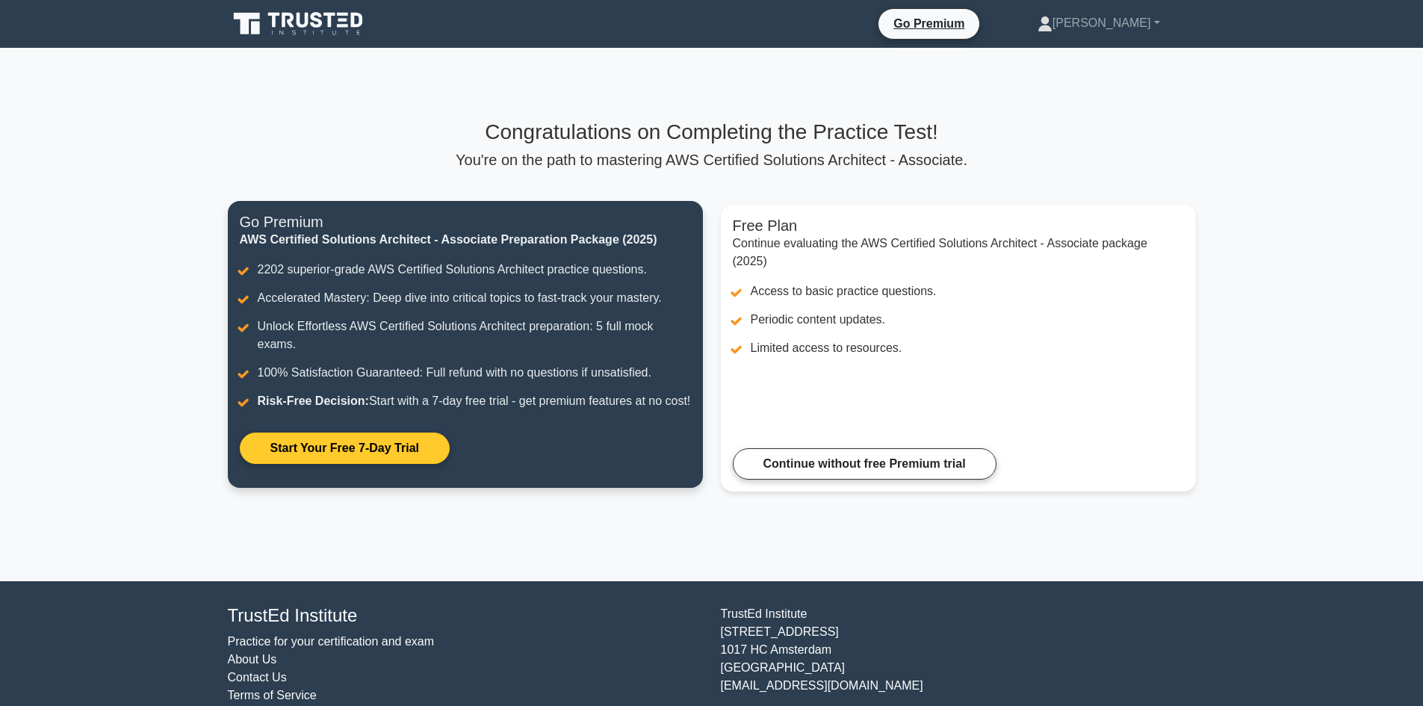
scroll to position [58, 0]
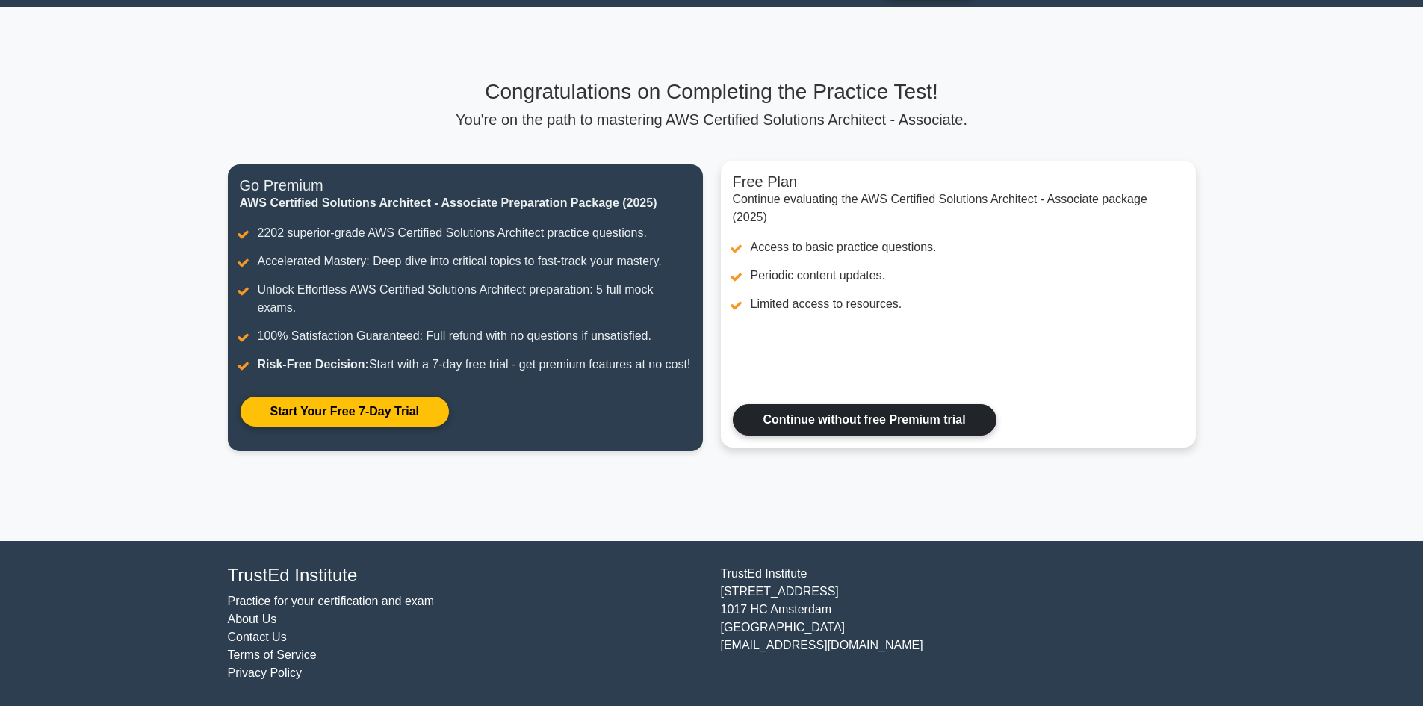
click at [872, 411] on link "Continue without free Premium trial" at bounding box center [865, 419] width 264 height 31
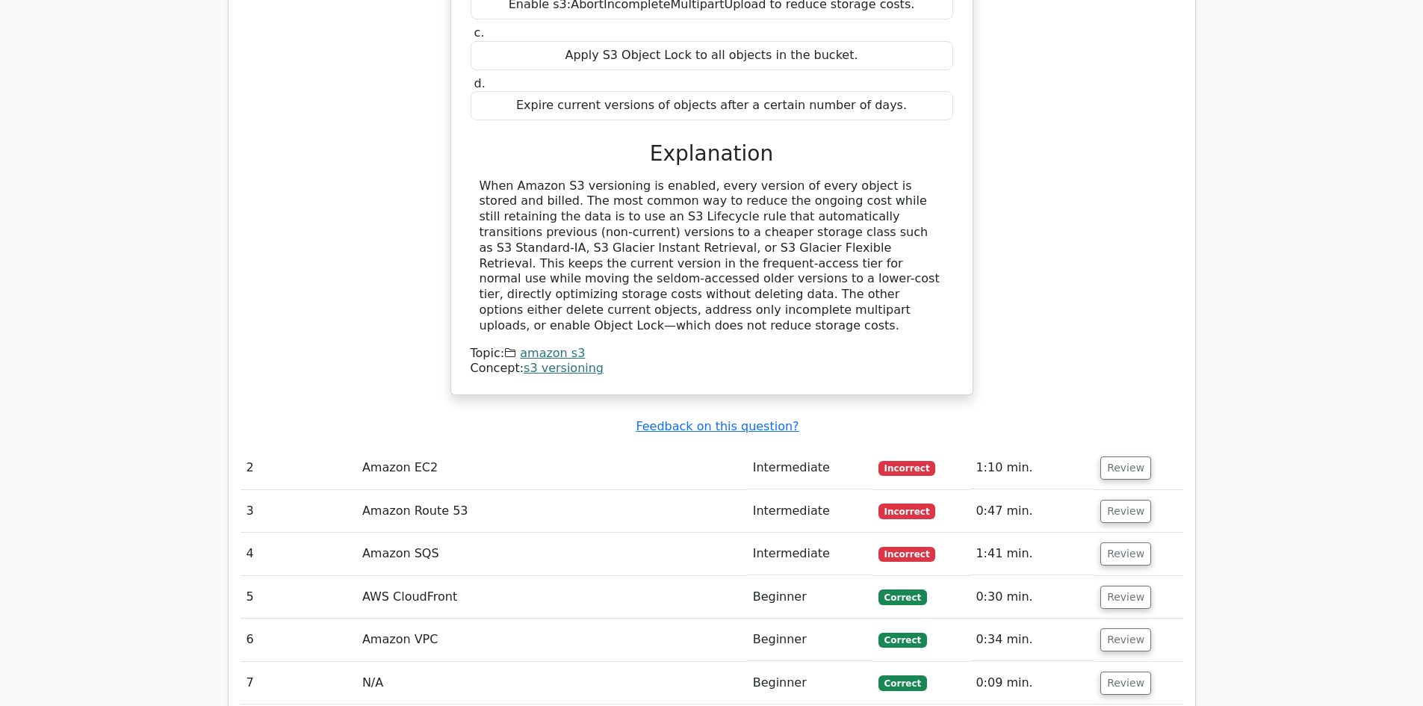
scroll to position [1569, 0]
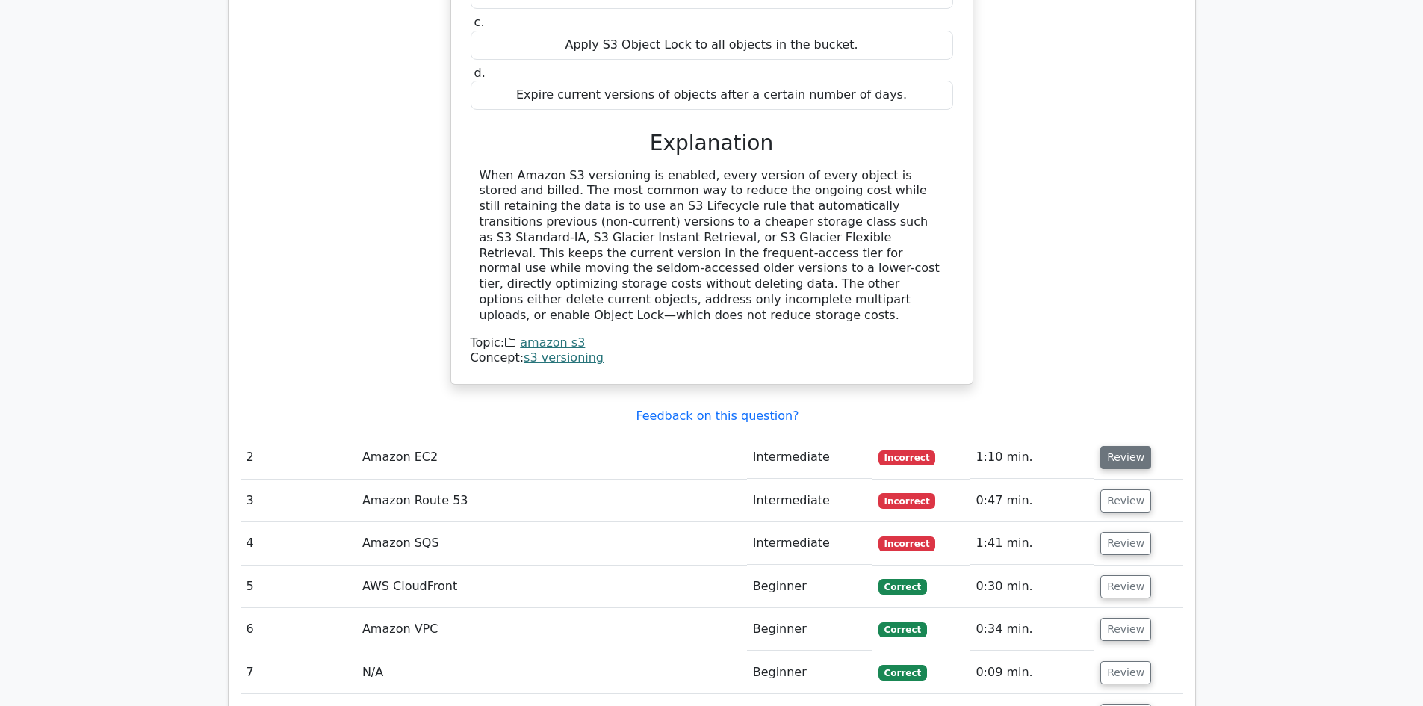
click at [1132, 446] on button "Review" at bounding box center [1125, 457] width 51 height 23
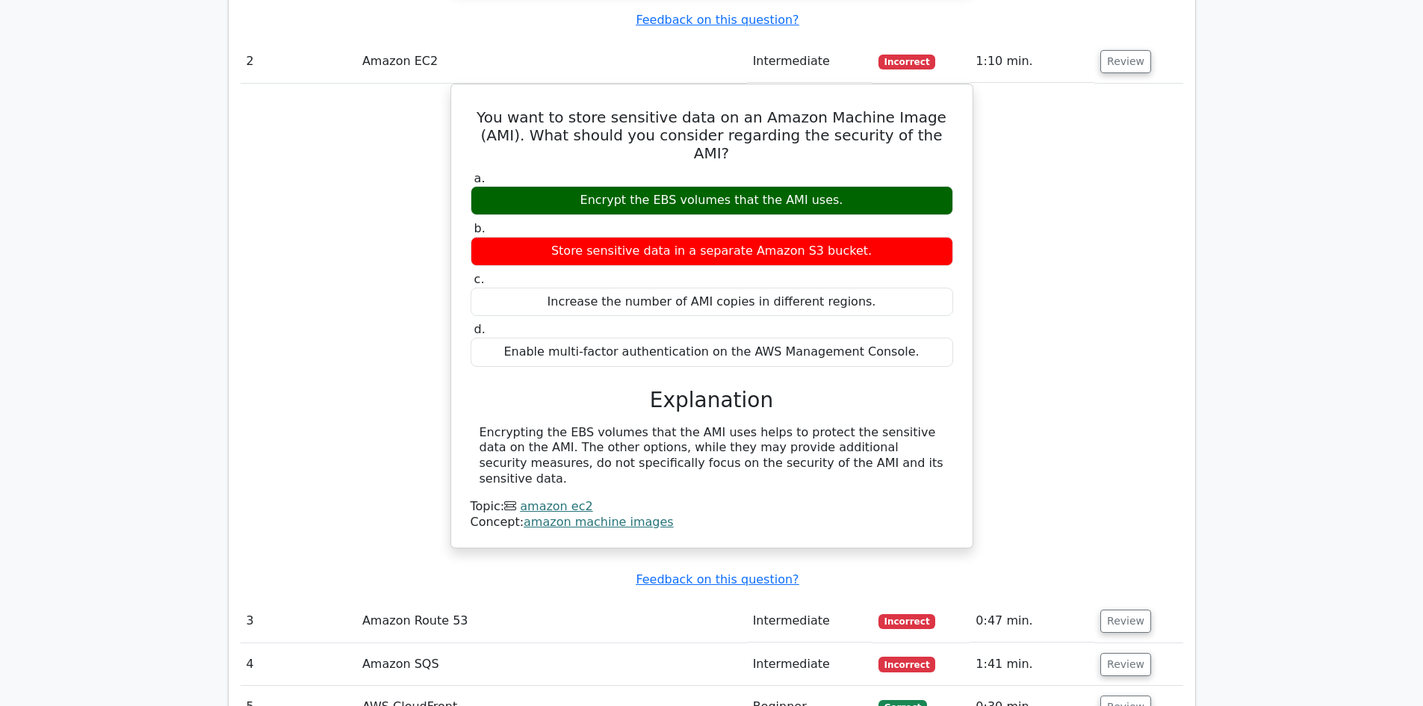
scroll to position [1942, 0]
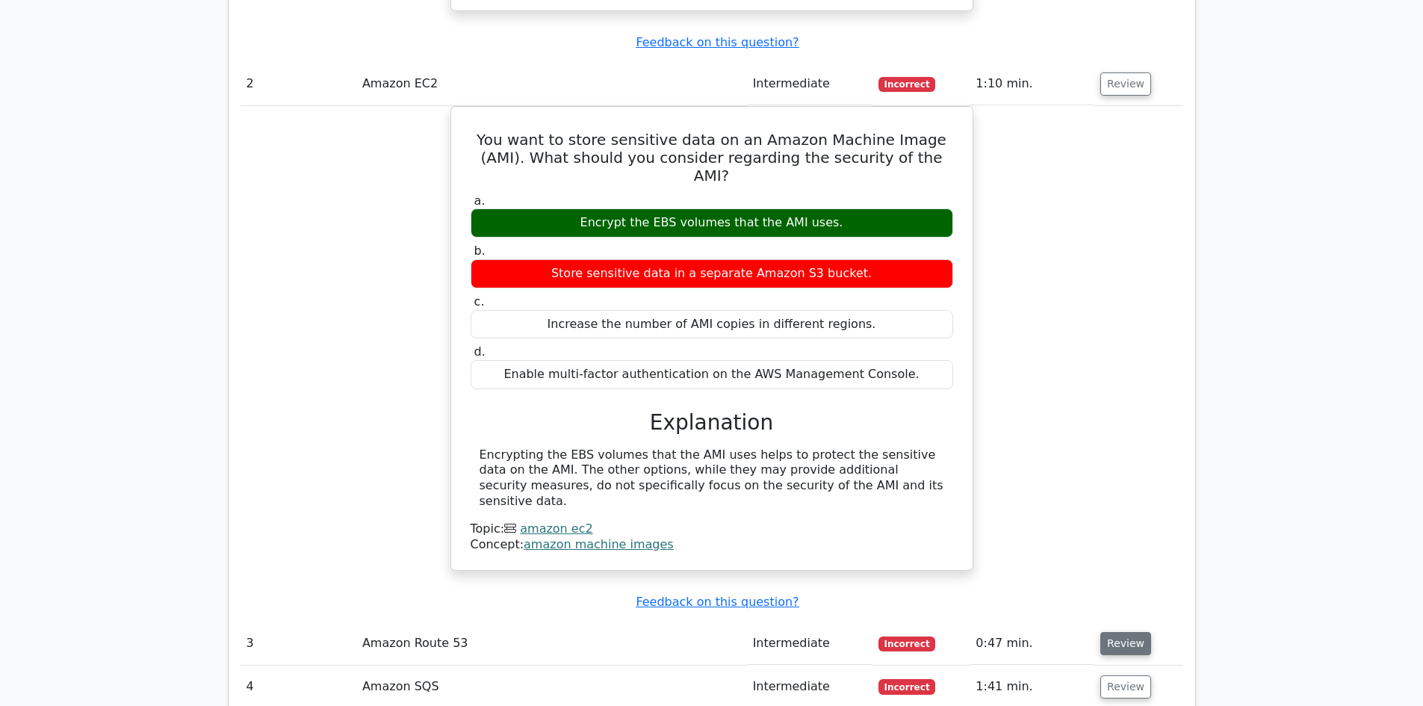
click at [1117, 632] on button "Review" at bounding box center [1125, 643] width 51 height 23
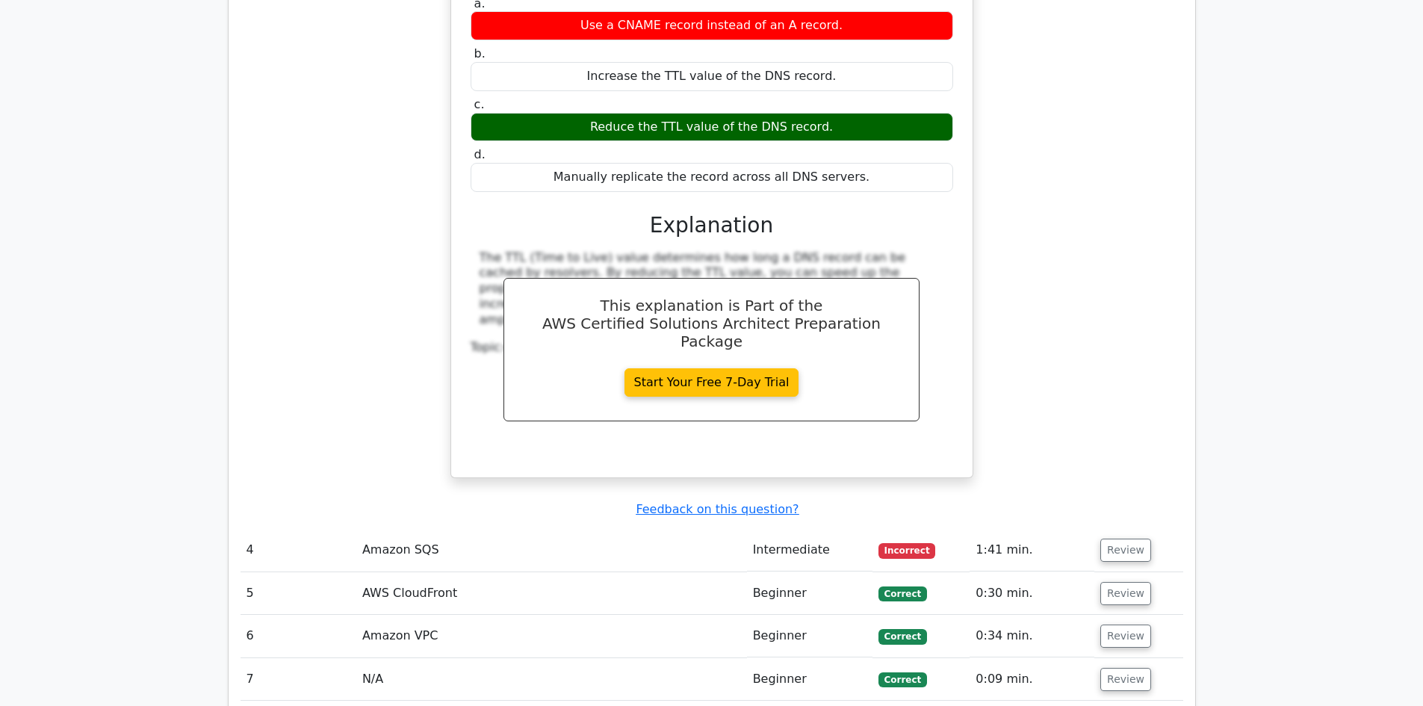
scroll to position [2689, 0]
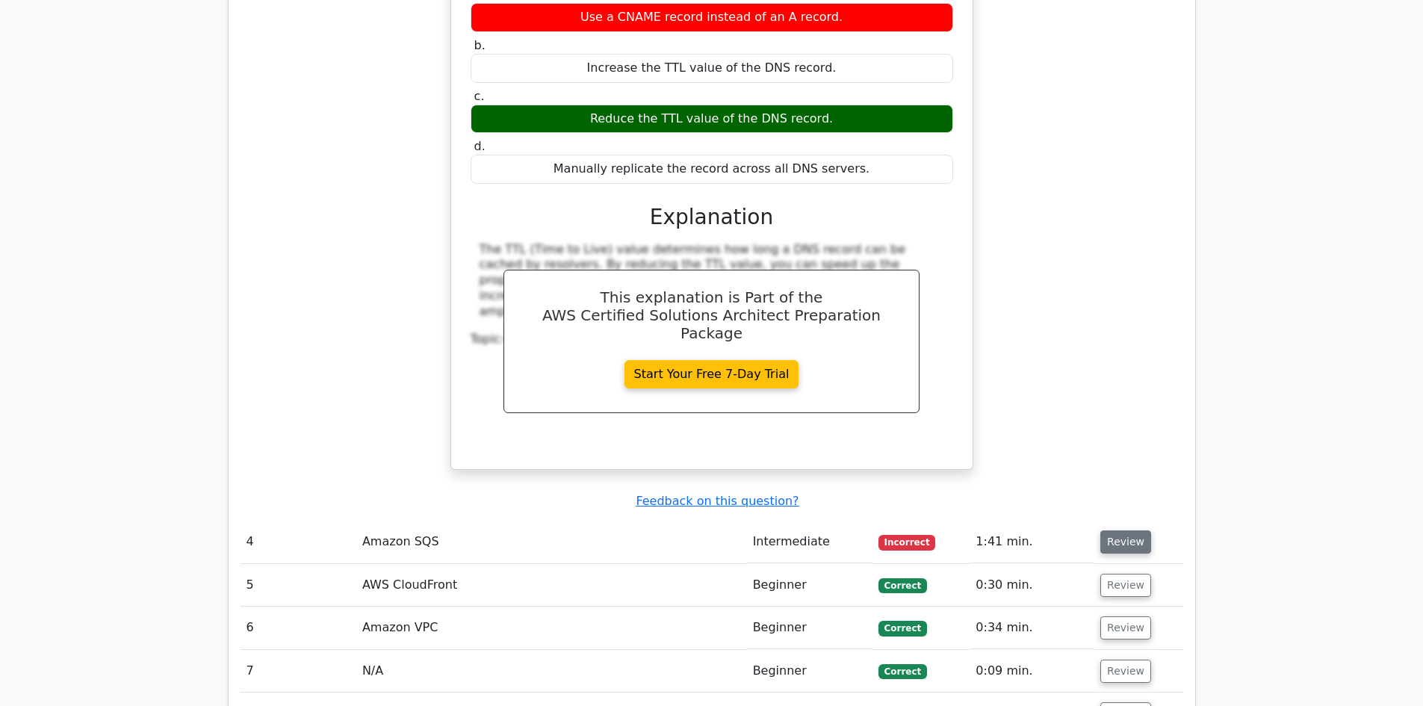
click at [1114, 530] on button "Review" at bounding box center [1125, 541] width 51 height 23
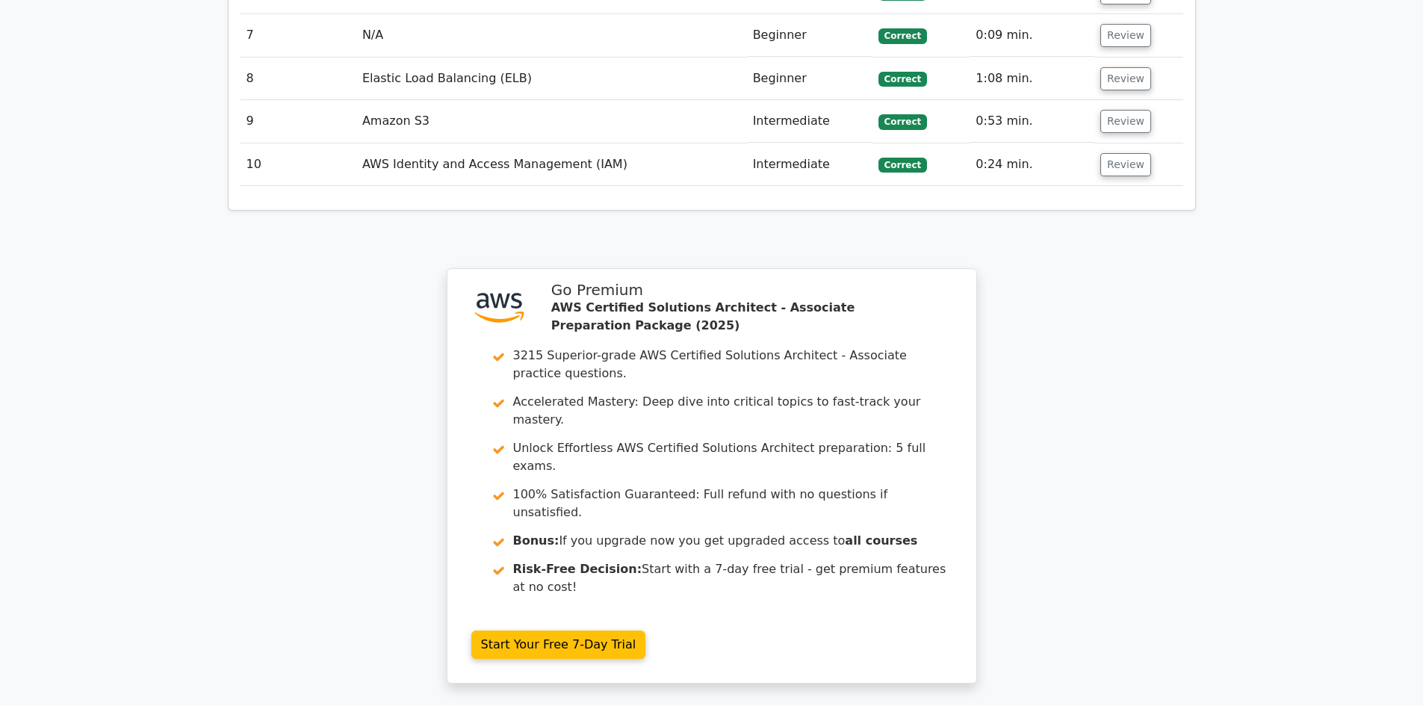
scroll to position [4016, 0]
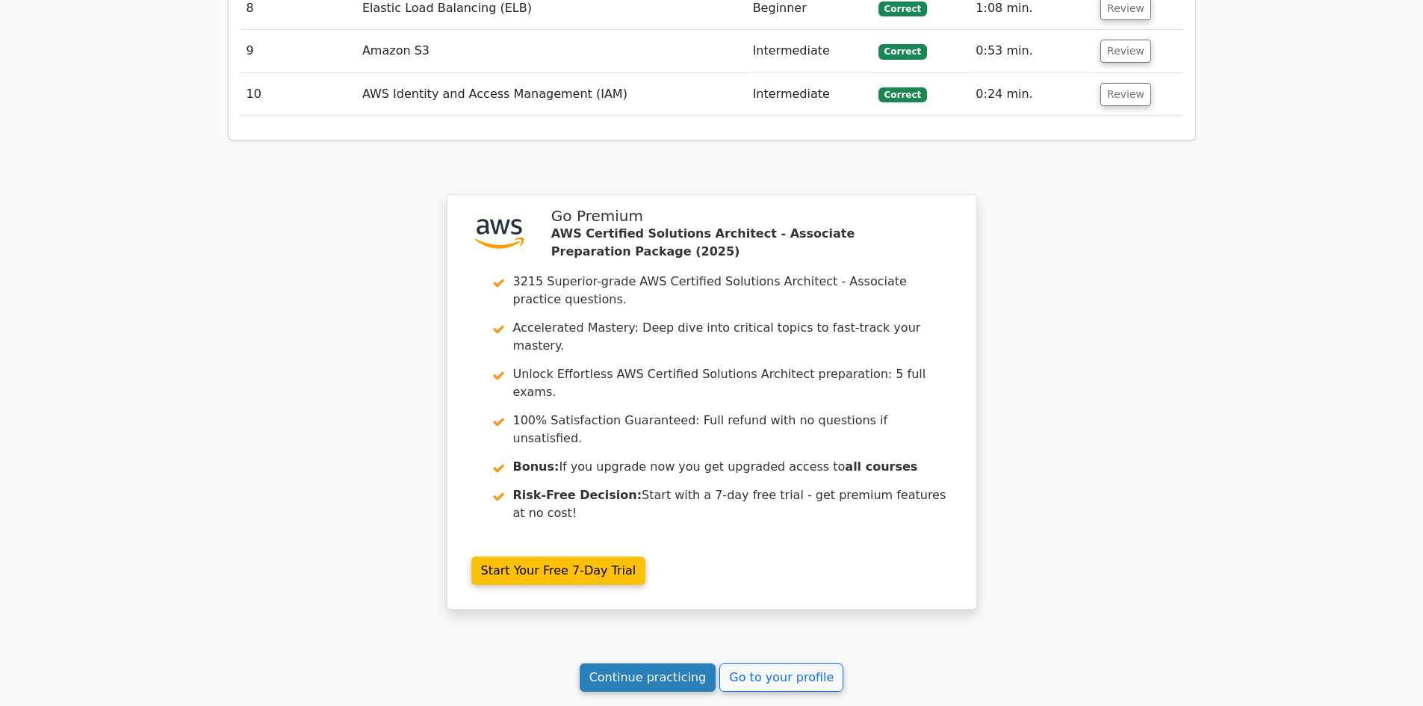
click at [654, 663] on link "Continue practicing" at bounding box center [648, 677] width 137 height 28
